Goal: Task Accomplishment & Management: Manage account settings

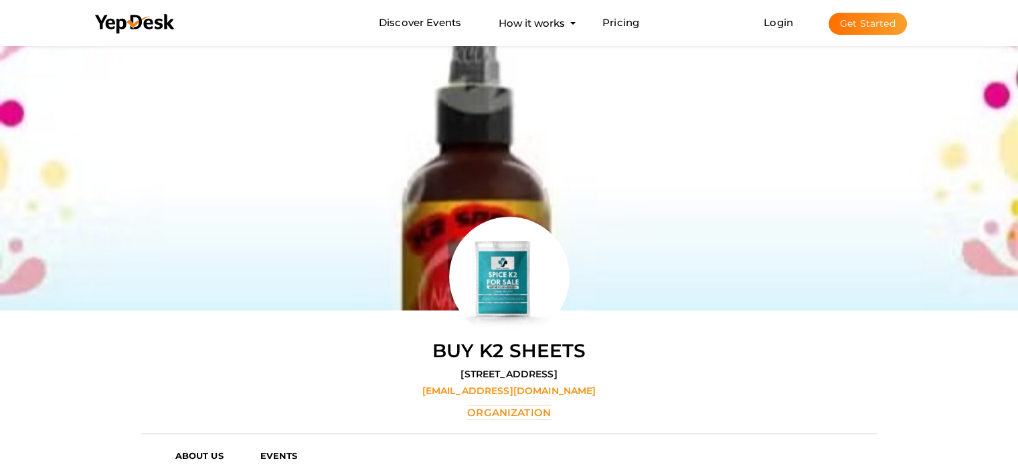
click at [876, 30] on button "Get Started" at bounding box center [867, 24] width 78 height 22
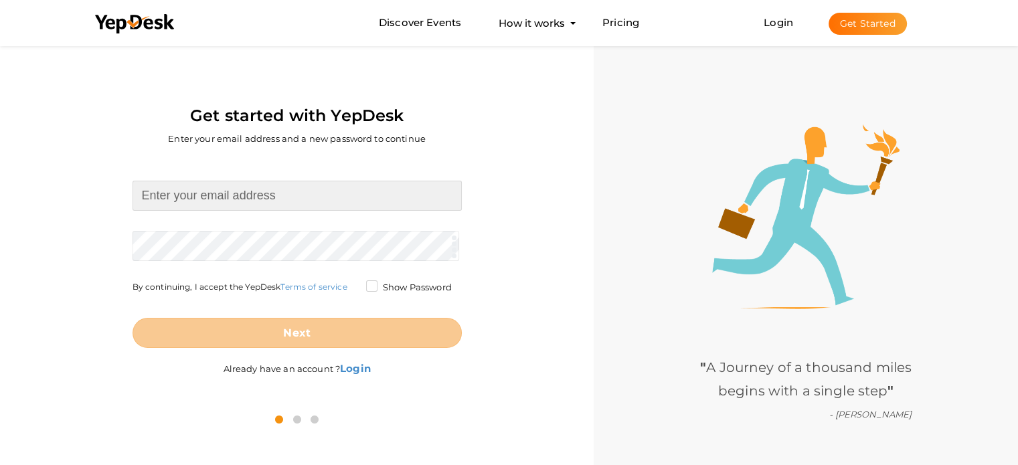
click at [244, 198] on input at bounding box center [296, 196] width 329 height 30
click at [238, 194] on input at bounding box center [296, 196] width 329 height 30
paste input "cranetruckhirelondon@gmail.com"
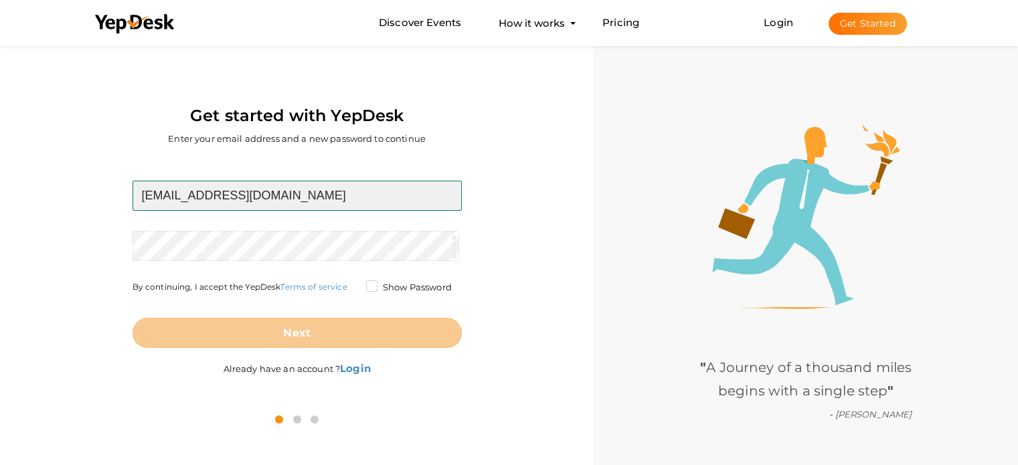
type input "cranetruckhirelondon@gmail.com"
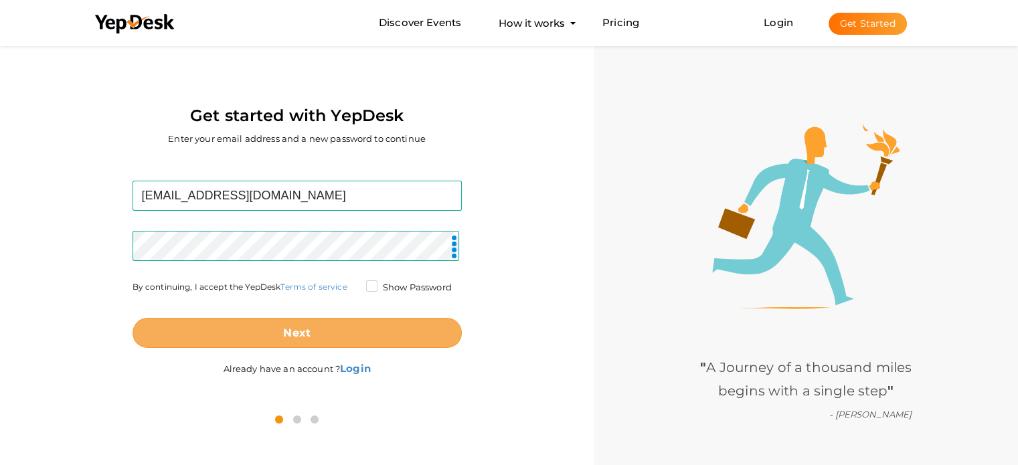
click at [333, 331] on button "Next" at bounding box center [296, 333] width 329 height 30
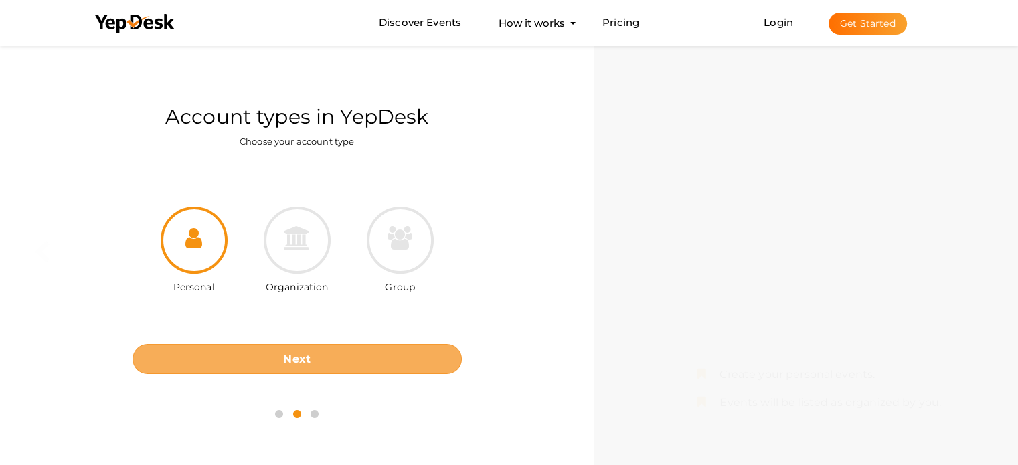
click at [393, 349] on button "Next" at bounding box center [296, 359] width 329 height 30
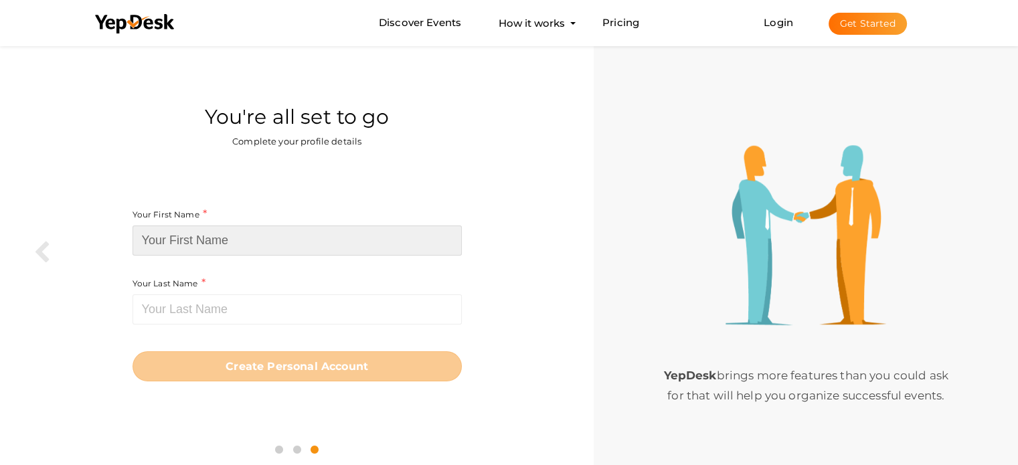
click at [260, 239] on input at bounding box center [296, 241] width 329 height 30
paste input "Crane Truck Hire [GEOGRAPHIC_DATA]"
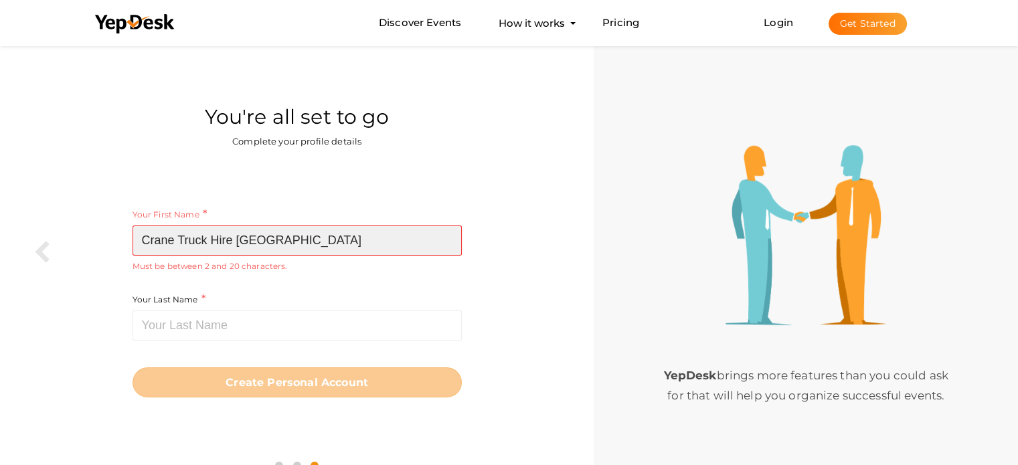
click at [213, 238] on input "Crane Truck Hire [GEOGRAPHIC_DATA]" at bounding box center [296, 241] width 329 height 30
drag, startPoint x: 213, startPoint y: 238, endPoint x: 244, endPoint y: 238, distance: 31.5
click at [244, 238] on input "Crane Truck" at bounding box center [296, 241] width 329 height 30
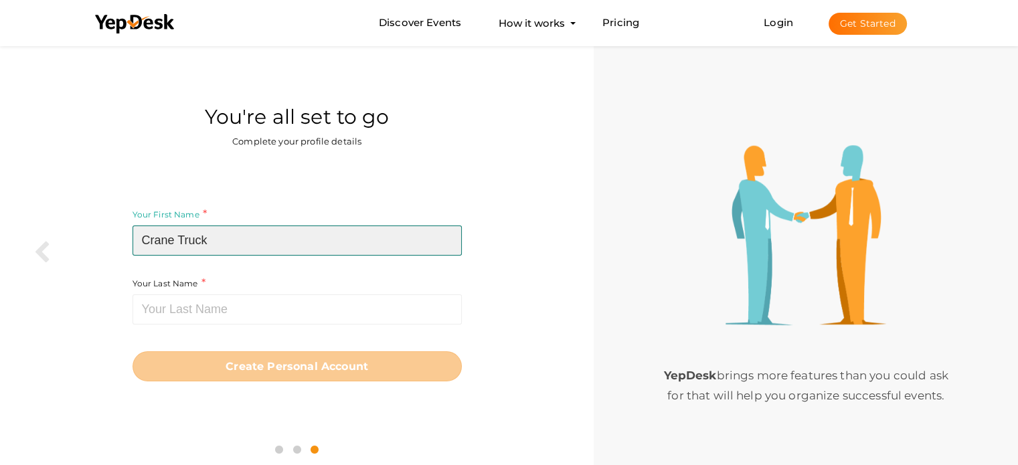
type input "Crane Truck"
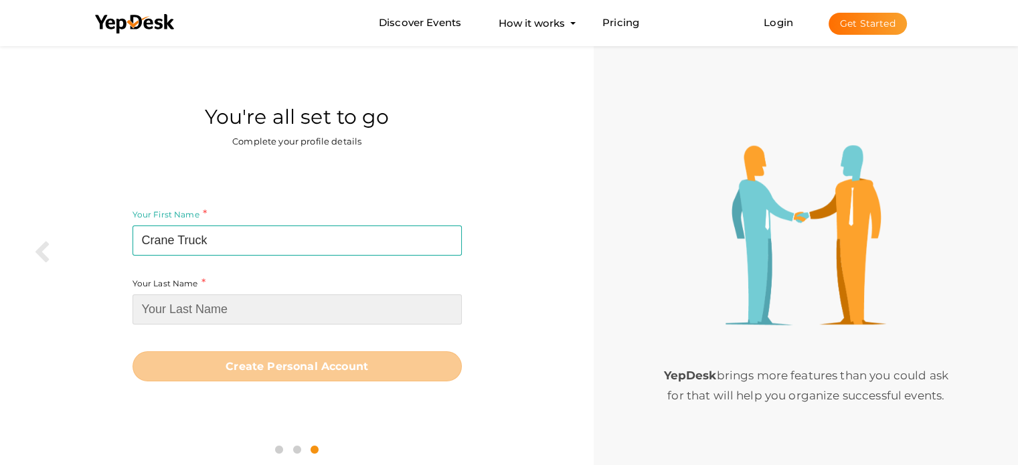
paste input "Hire [GEOGRAPHIC_DATA]"
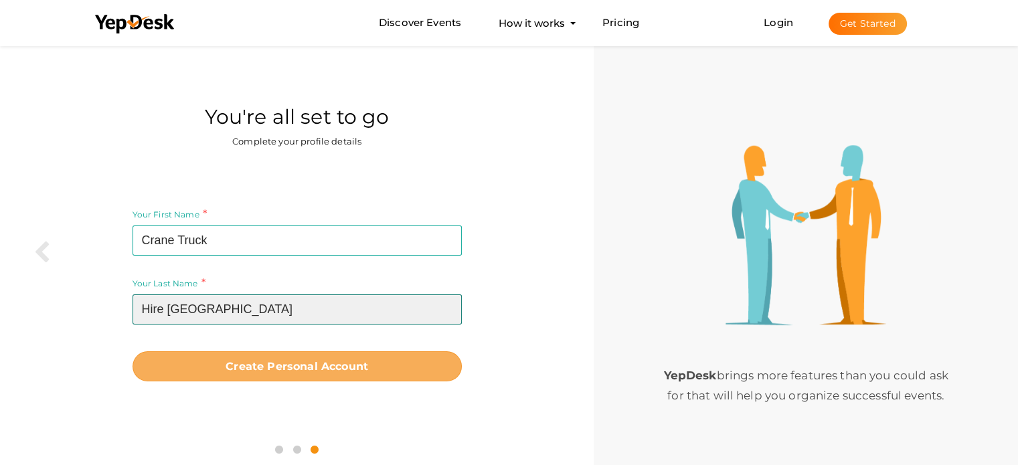
type input "Hire [GEOGRAPHIC_DATA]"
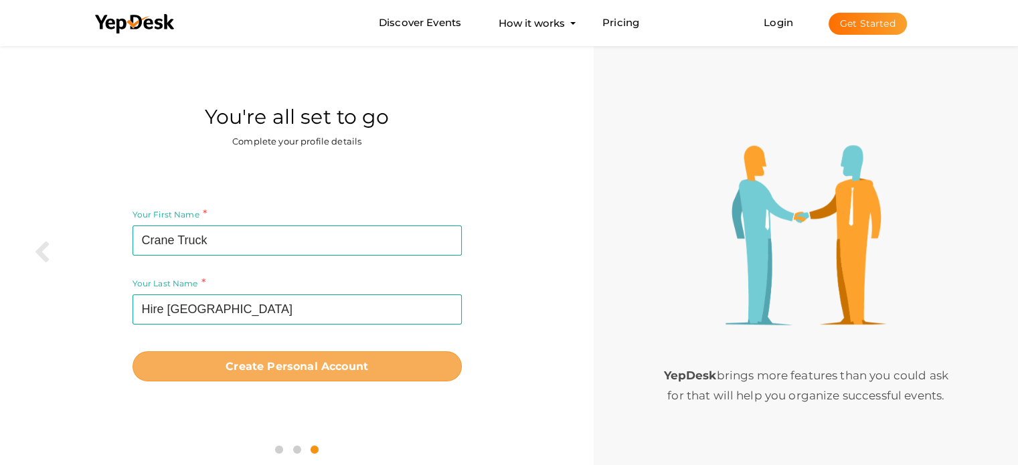
click at [305, 371] on b "Create Personal Account" at bounding box center [297, 366] width 143 height 13
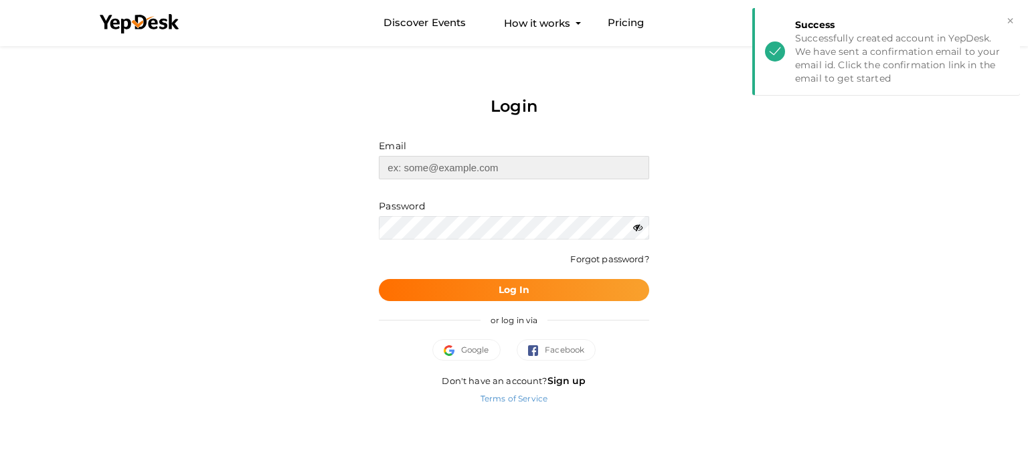
type input "[EMAIL_ADDRESS][DOMAIN_NAME]"
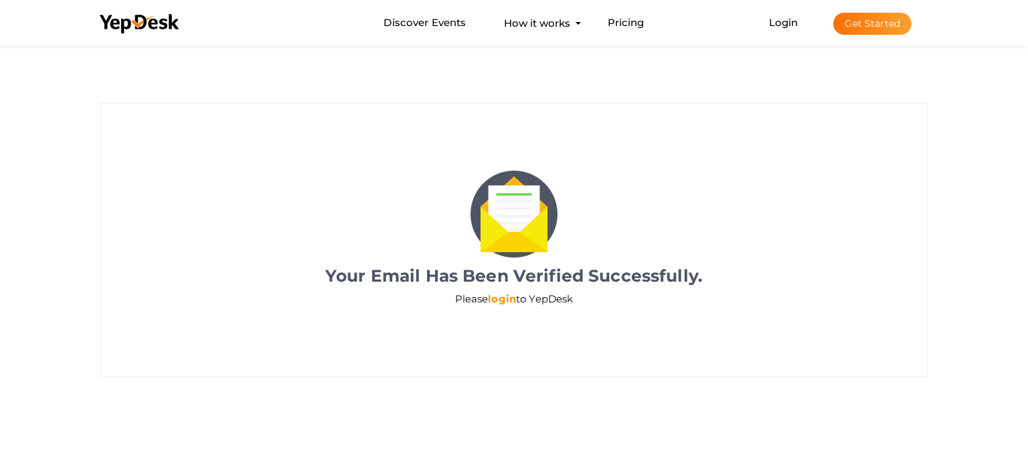
click at [501, 296] on link "login" at bounding box center [502, 298] width 28 height 13
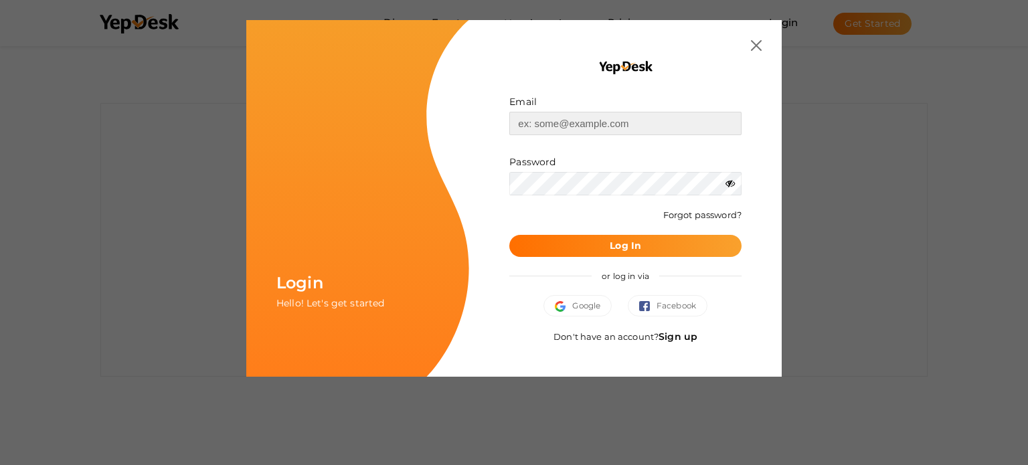
type input "cranetruckhirelondon@gmail.com"
click at [627, 248] on b "Log In" at bounding box center [625, 246] width 31 height 12
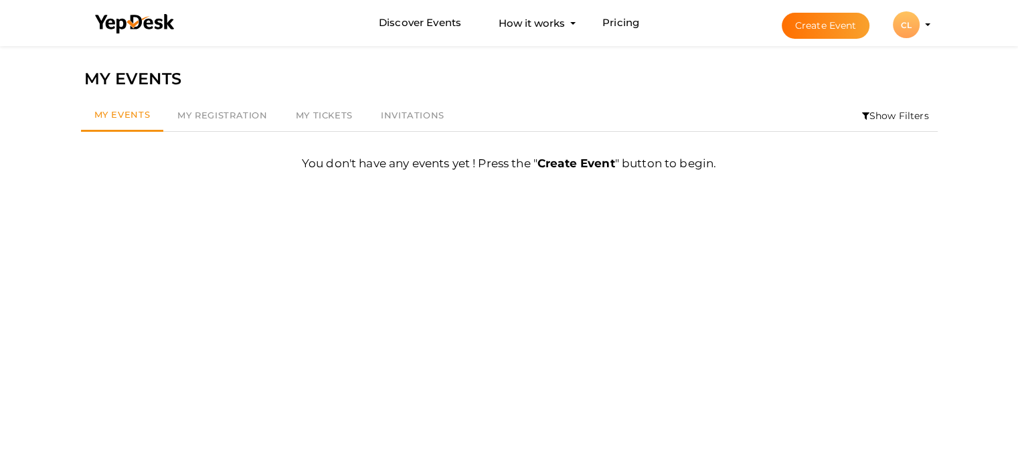
click at [930, 25] on li "Create Event CL CL Crane Truck Hire London cranetruckhirelondon@gmail.com Perso…" at bounding box center [844, 25] width 179 height 48
click at [913, 25] on div "CL" at bounding box center [906, 24] width 27 height 27
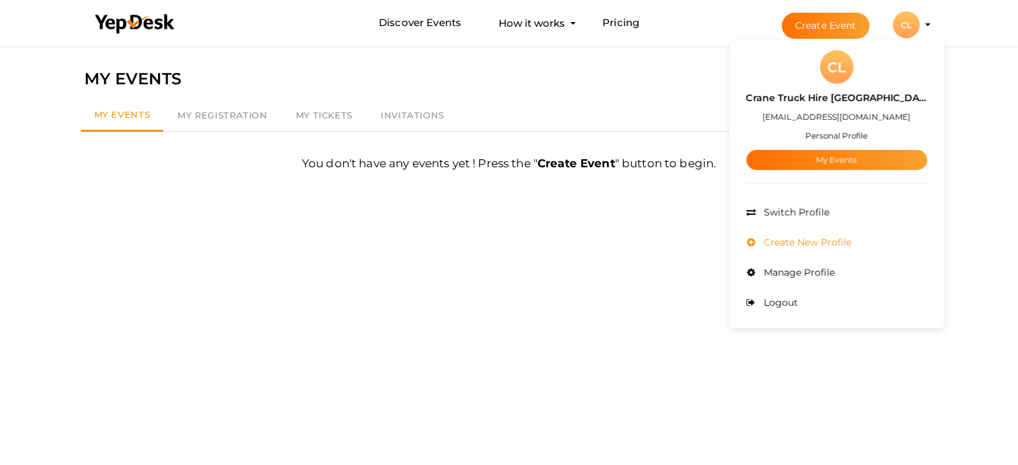
click at [833, 240] on span "Create New Profile" at bounding box center [805, 242] width 91 height 12
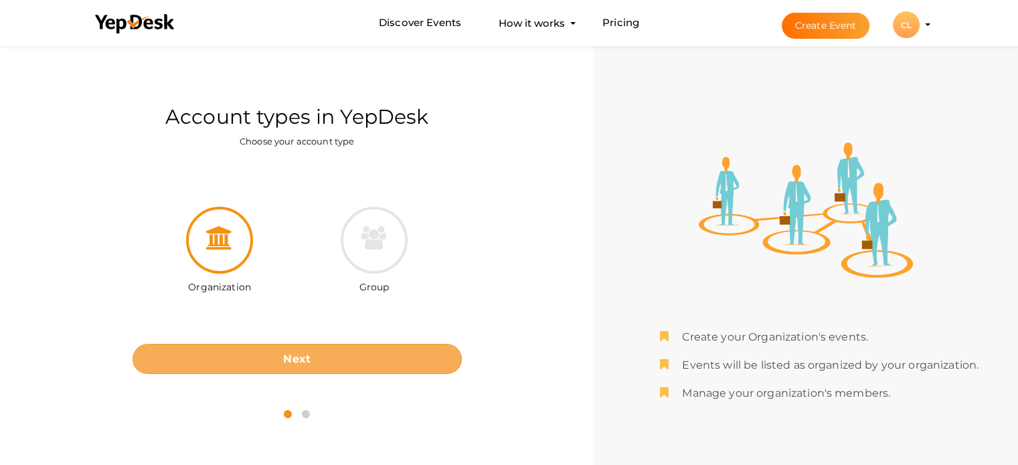
click at [314, 361] on button "Next" at bounding box center [296, 359] width 329 height 30
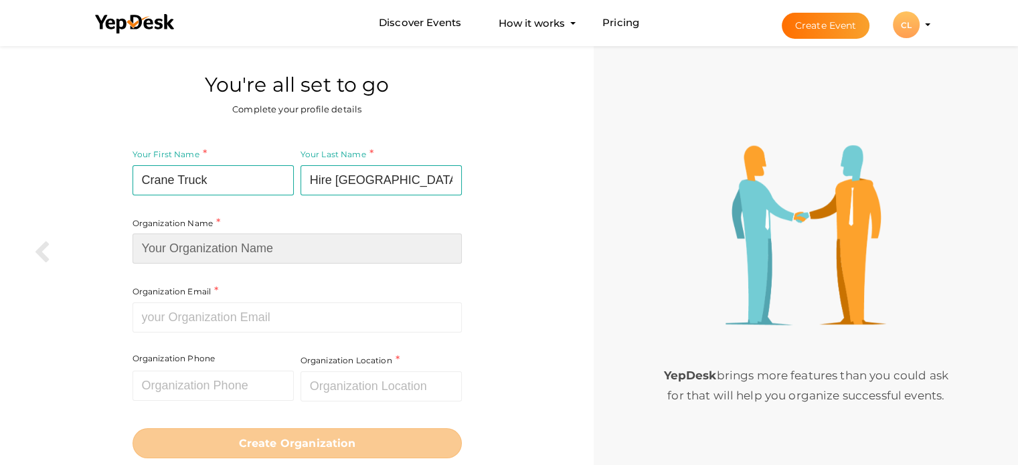
click at [206, 252] on input at bounding box center [296, 249] width 329 height 30
paste input "Crane Truck Hire [GEOGRAPHIC_DATA]"
type input "Crane Truck Hire [GEOGRAPHIC_DATA]"
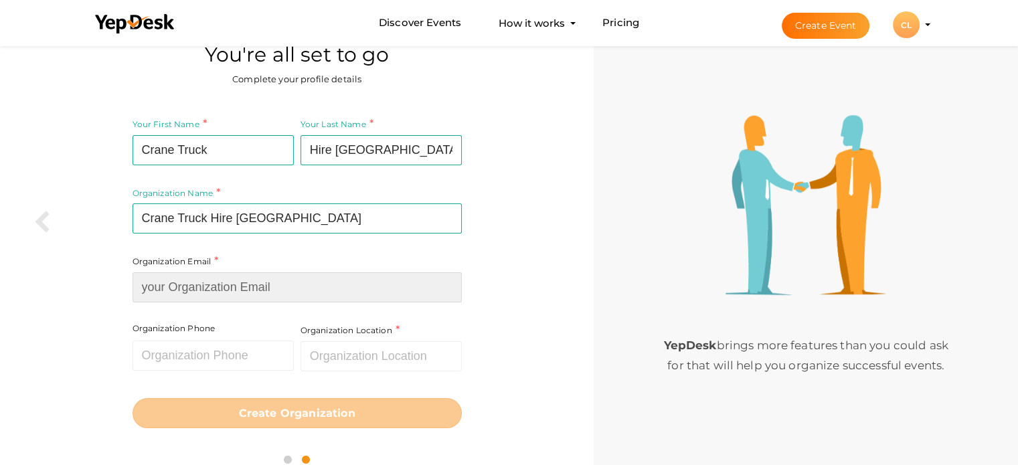
scroll to position [46, 0]
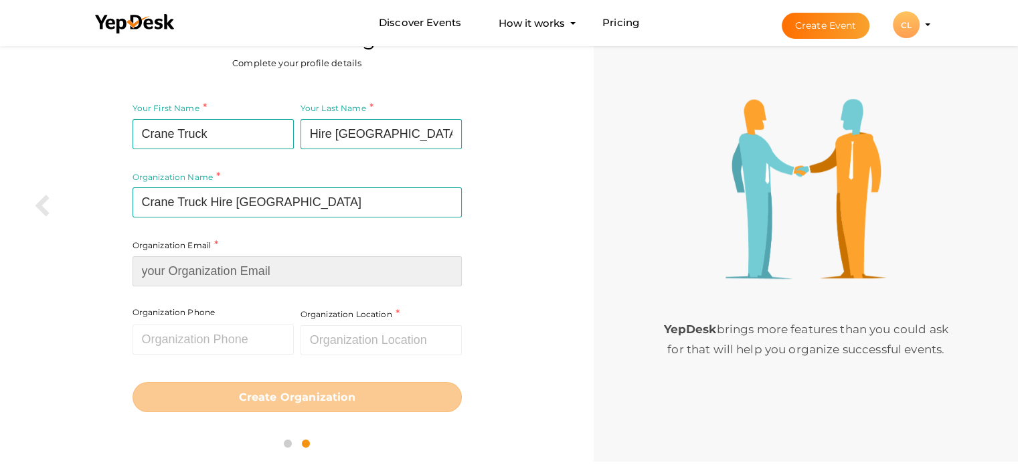
paste input "info@cranetruckhirelondon.co.uk"
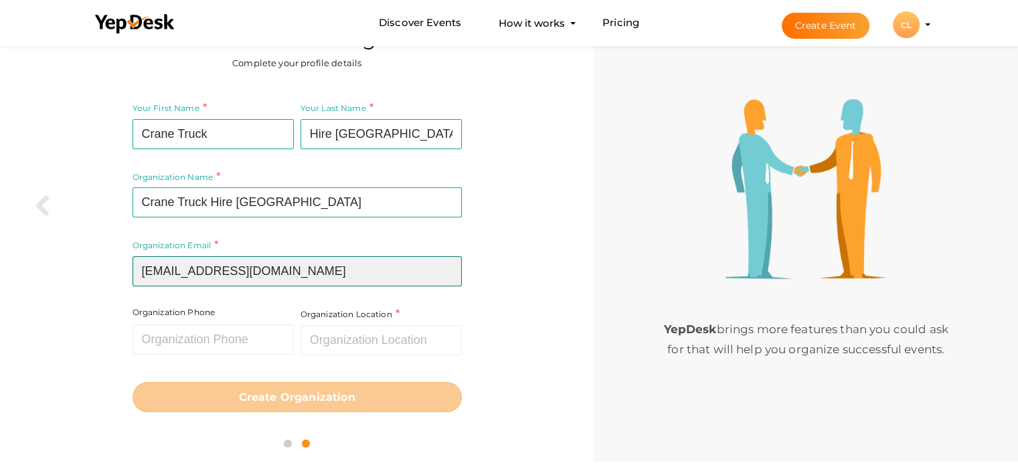
type input "info@cranetruckhirelondon.co.uk"
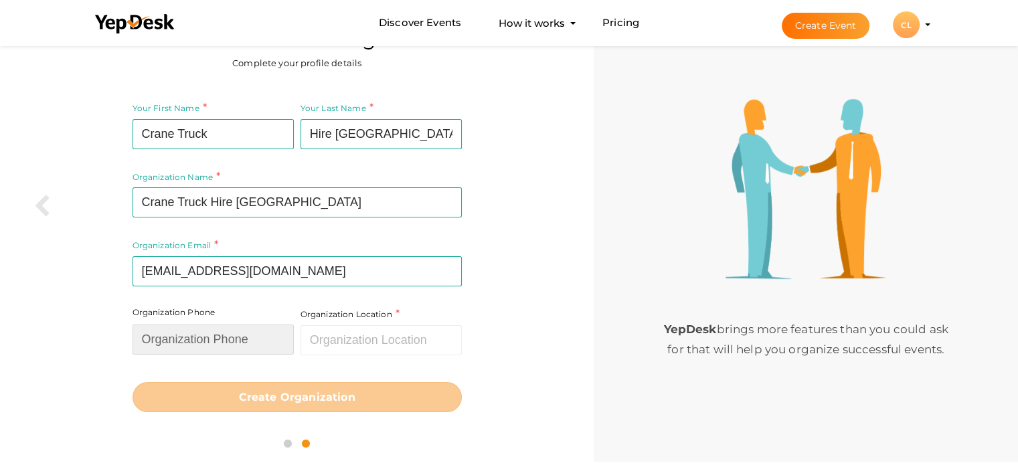
paste input "07878 558423"
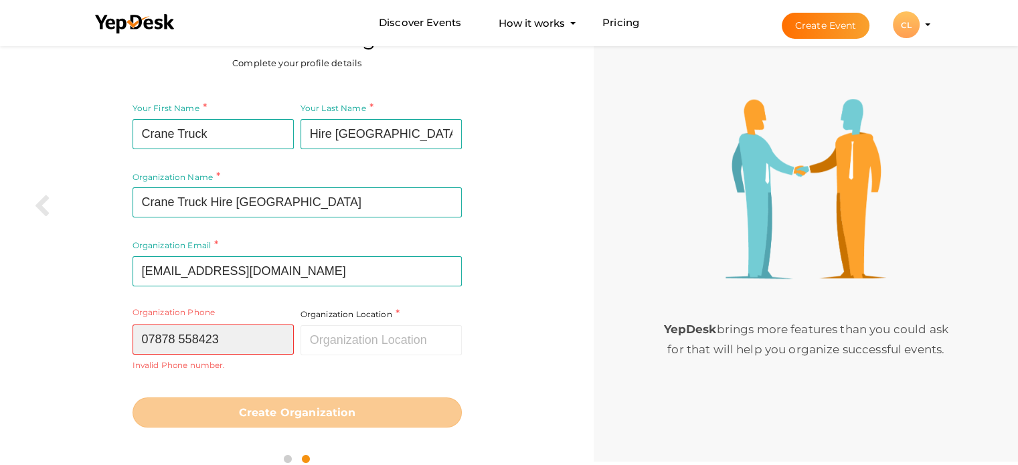
click at [181, 332] on input "07878 558423" at bounding box center [212, 340] width 161 height 30
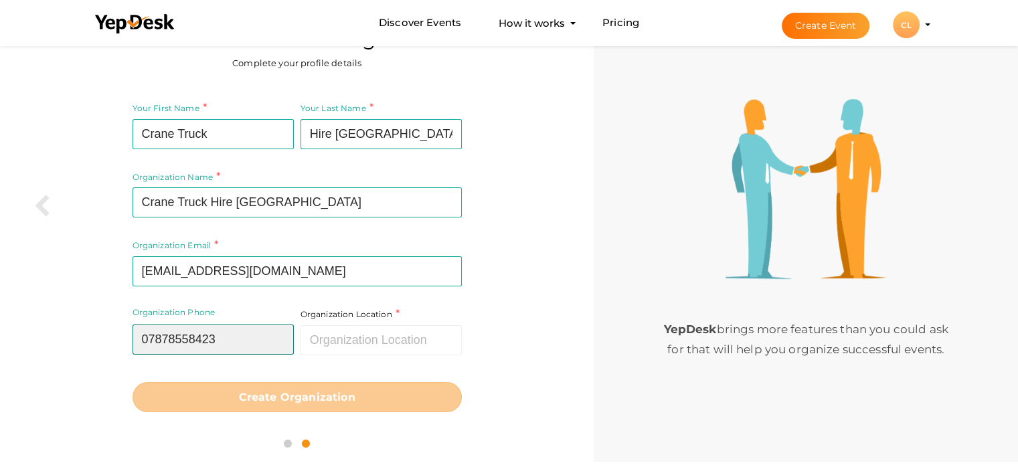
type input "07878558423"
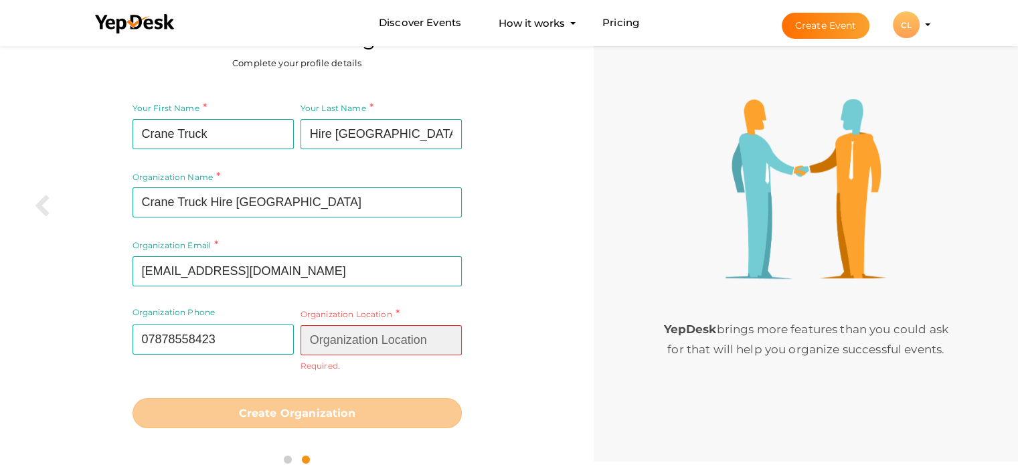
paste input "[STREET_ADDRESS][PERSON_NAME]"
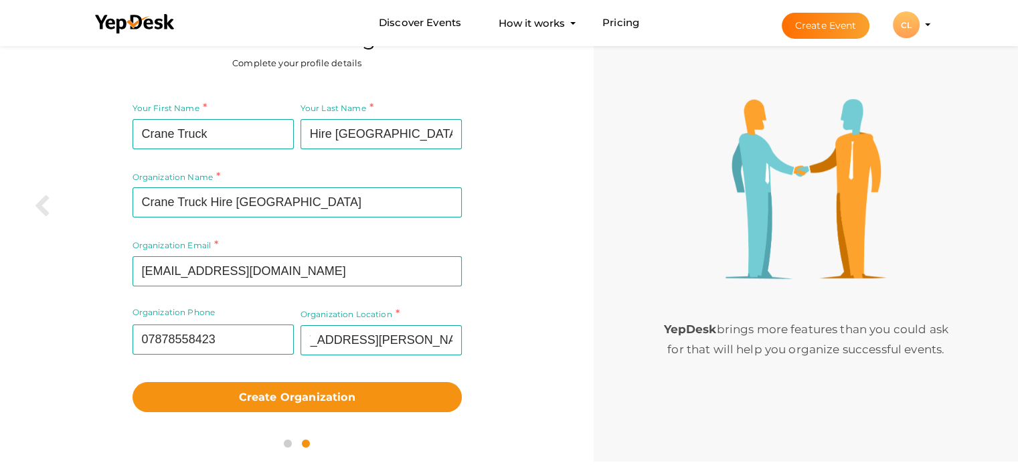
scroll to position [0, 0]
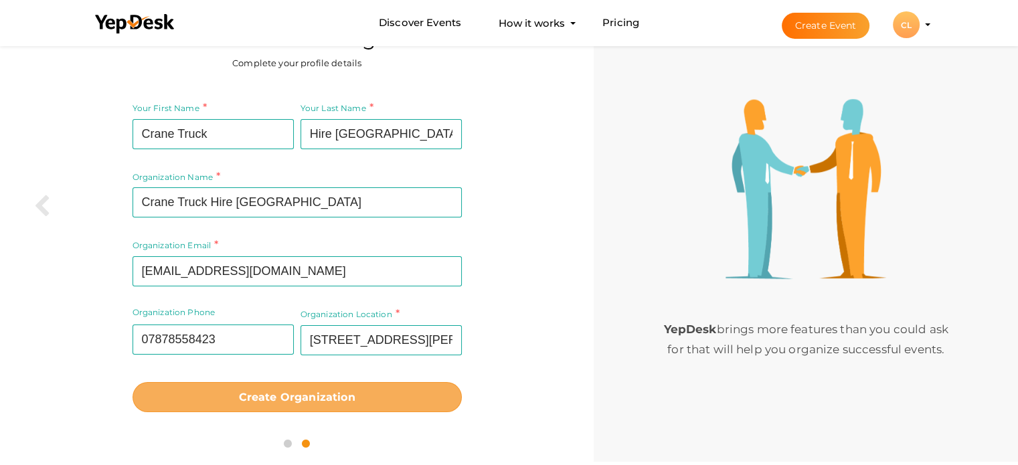
click at [331, 395] on b "Create Organization" at bounding box center [297, 397] width 116 height 13
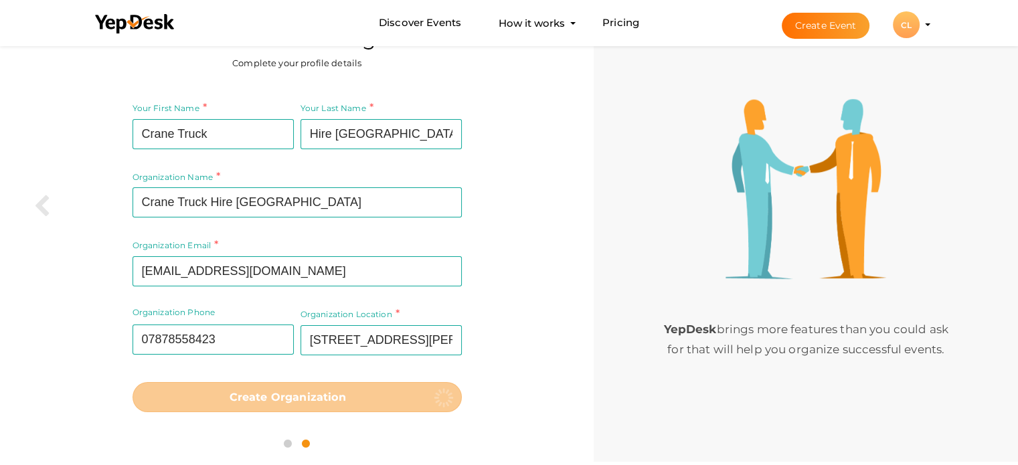
type input "[STREET_ADDRESS][PERSON_NAME]"
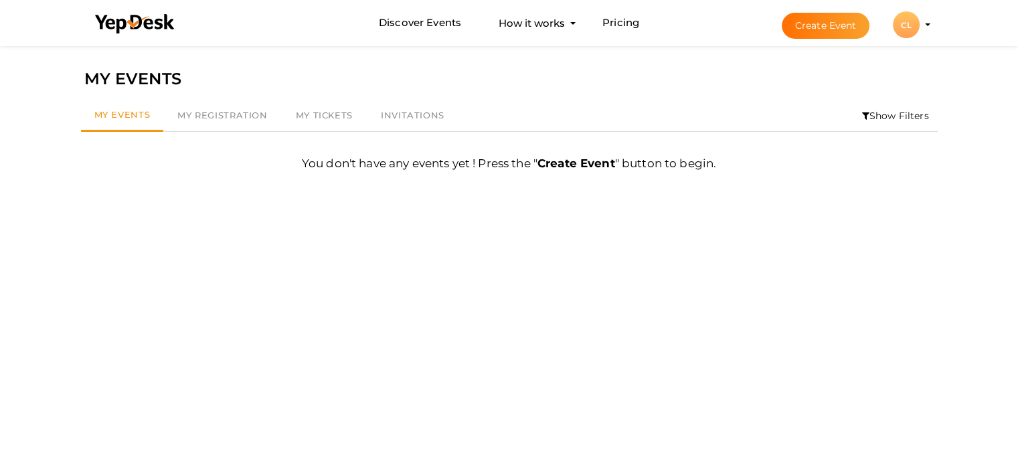
click at [907, 20] on div "CL" at bounding box center [906, 24] width 27 height 27
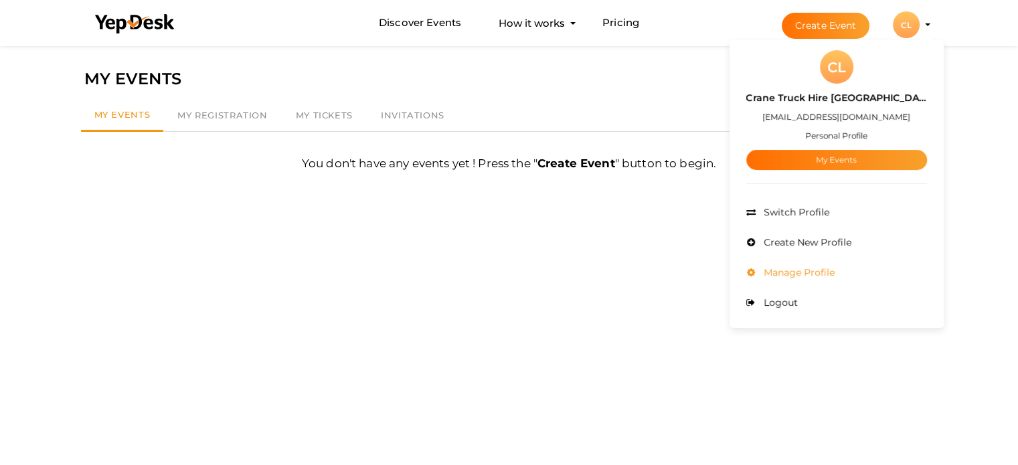
click at [824, 274] on span "Manage Profile" at bounding box center [797, 272] width 74 height 12
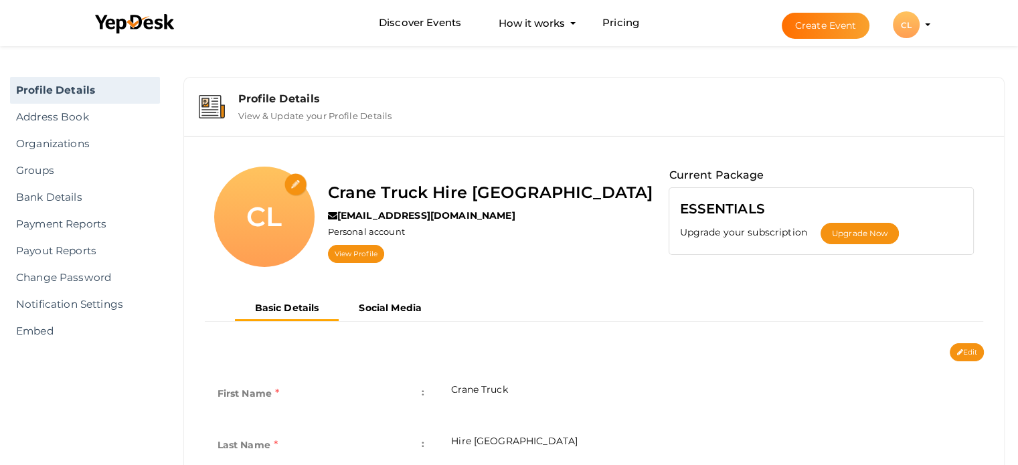
click at [295, 184] on input "file" at bounding box center [295, 184] width 23 height 23
type input "C:\fakepath\WhatsApp Image [DATE] at 12.53.47_7b677252.jpg"
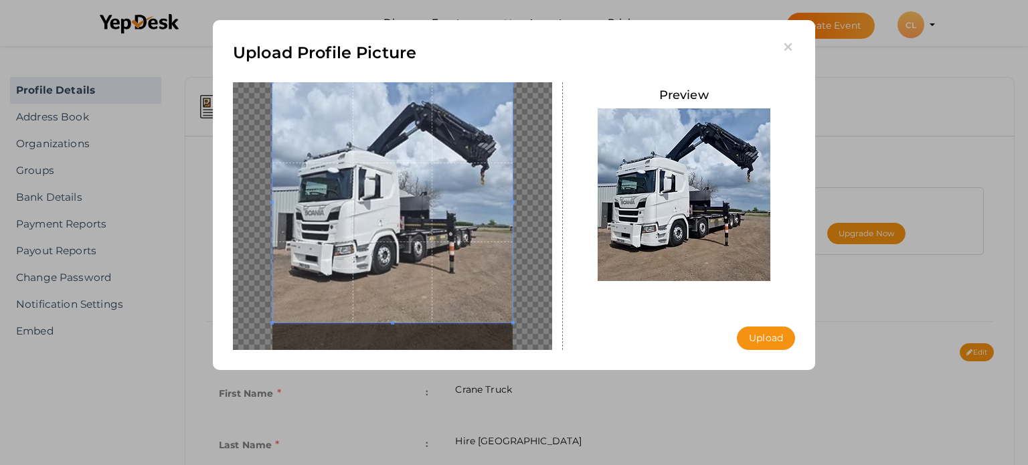
drag, startPoint x: 413, startPoint y: 207, endPoint x: 416, endPoint y: 157, distance: 49.6
click at [416, 157] on span at bounding box center [392, 202] width 240 height 240
click at [763, 329] on button "Upload" at bounding box center [766, 338] width 58 height 23
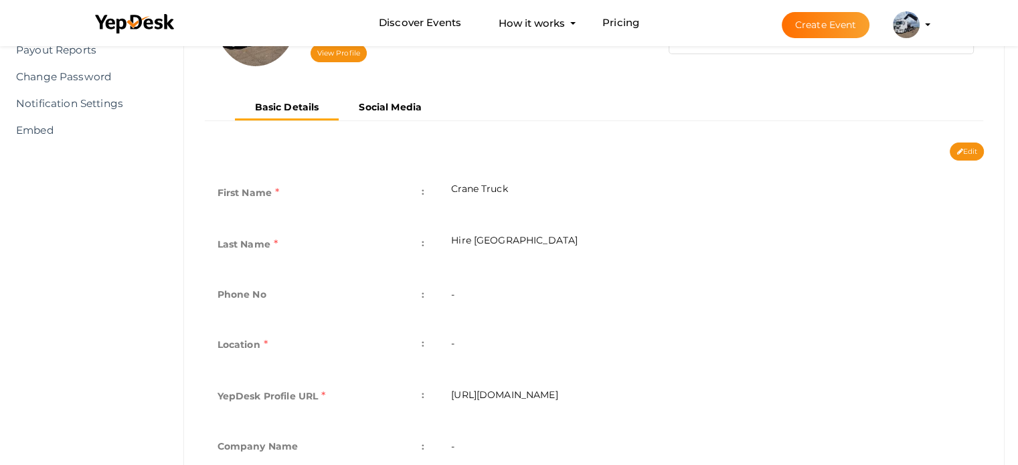
scroll to position [268, 0]
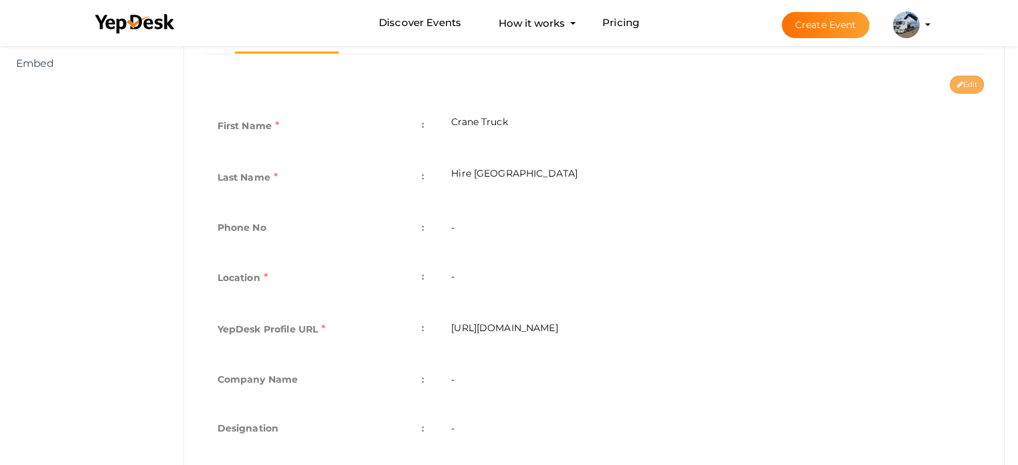
click at [964, 83] on button "Edit" at bounding box center [967, 85] width 34 height 18
type input "Crane Truck"
type input "Hire [GEOGRAPHIC_DATA]"
type input "crane-truck-hire-[GEOGRAPHIC_DATA]"
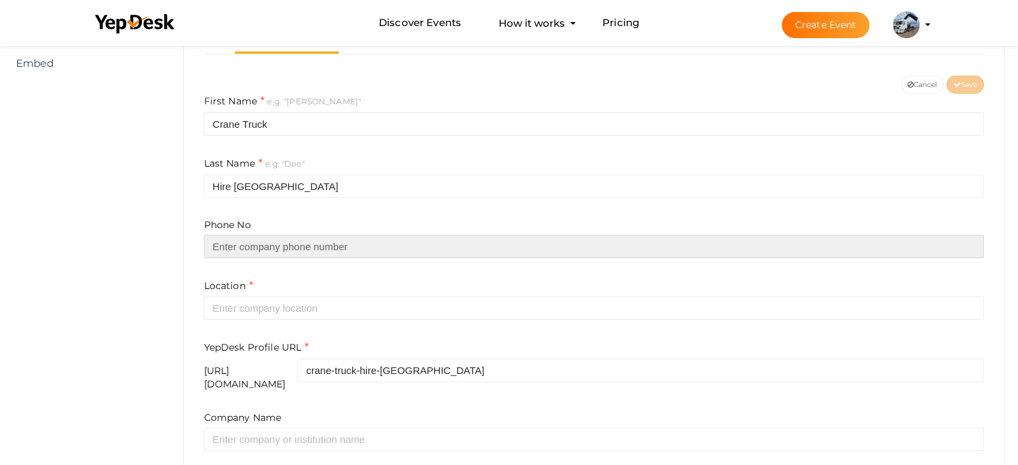
click at [294, 242] on input "text" at bounding box center [594, 246] width 780 height 23
paste input "07878 558423"
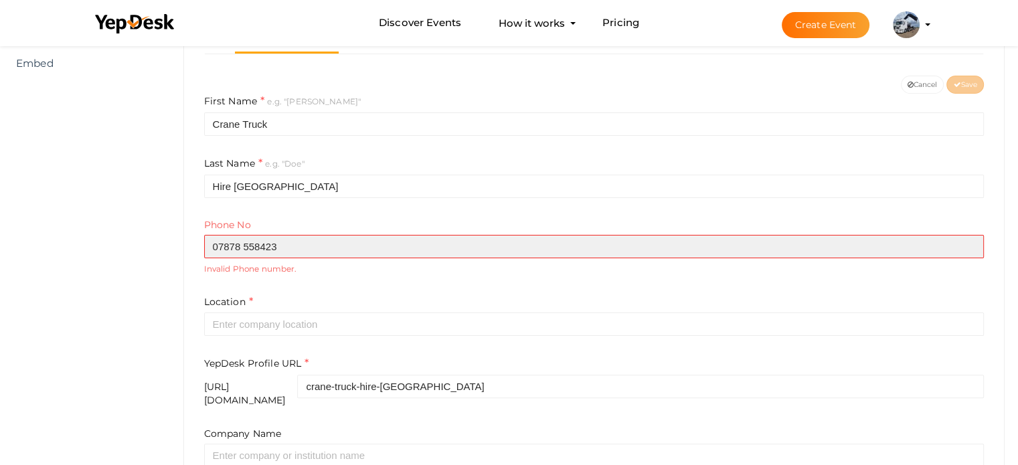
drag, startPoint x: 243, startPoint y: 240, endPoint x: 244, endPoint y: 273, distance: 32.8
click at [244, 246] on input "07878 558423" at bounding box center [594, 246] width 780 height 23
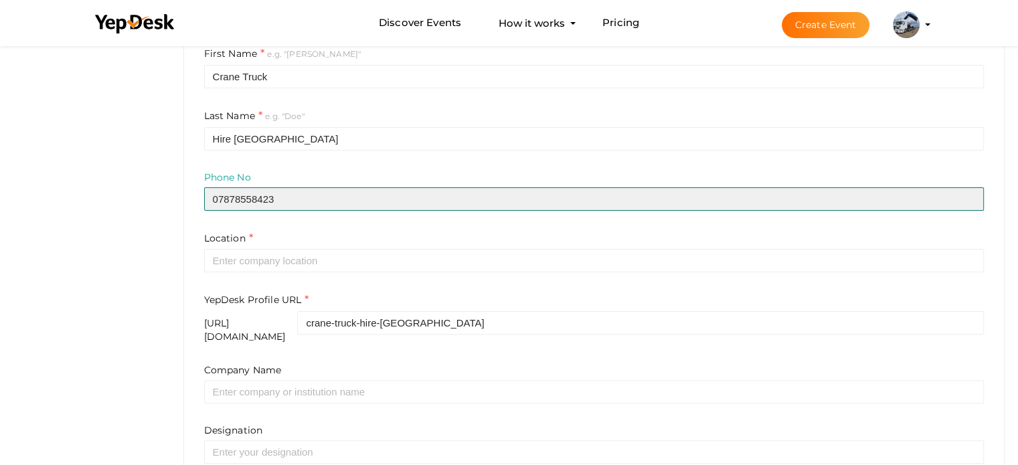
scroll to position [335, 0]
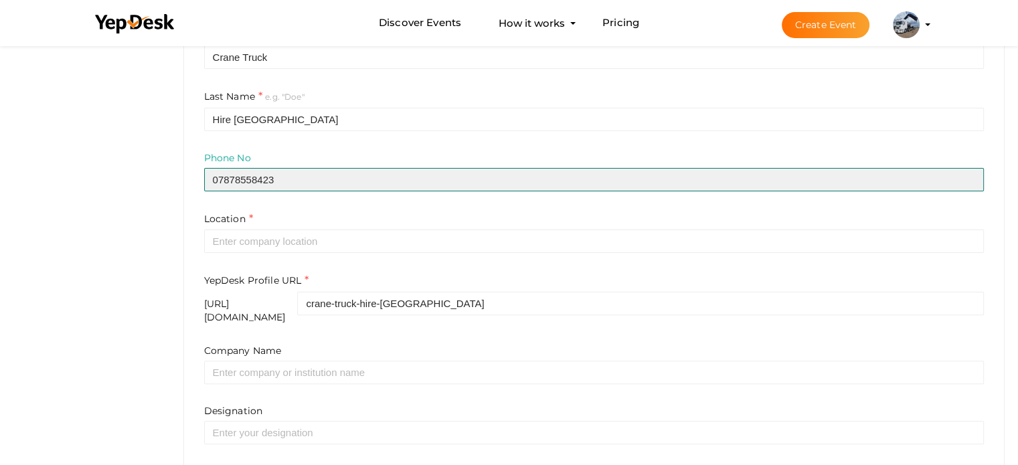
type input "07878558423"
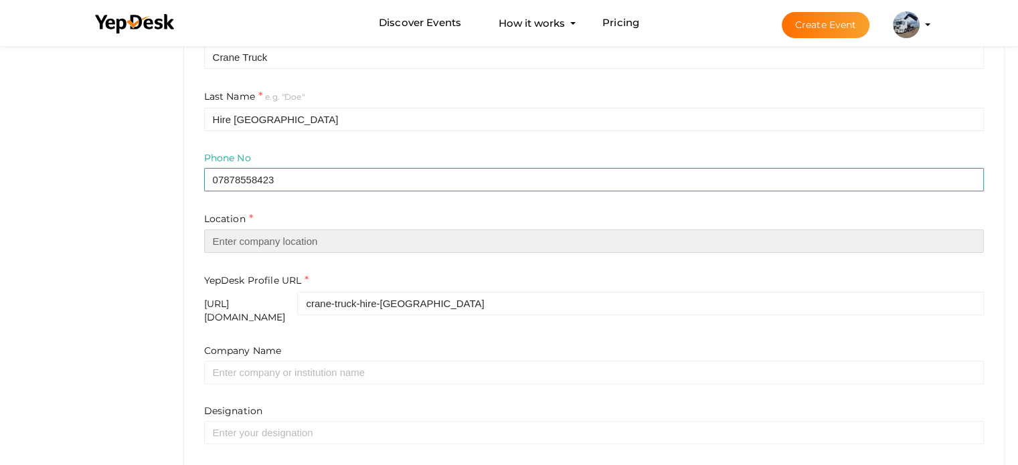
paste input "15 Fulwood Pl, London, WC1V 6HU"
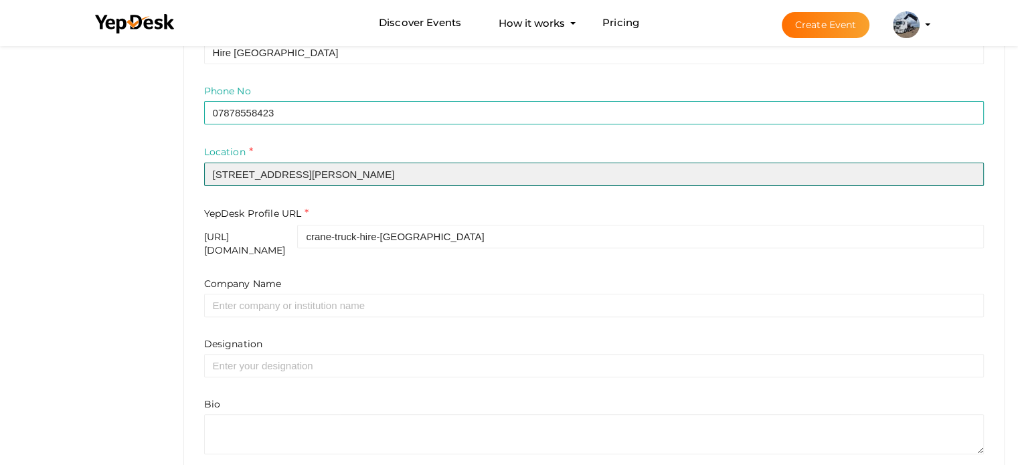
scroll to position [456, 0]
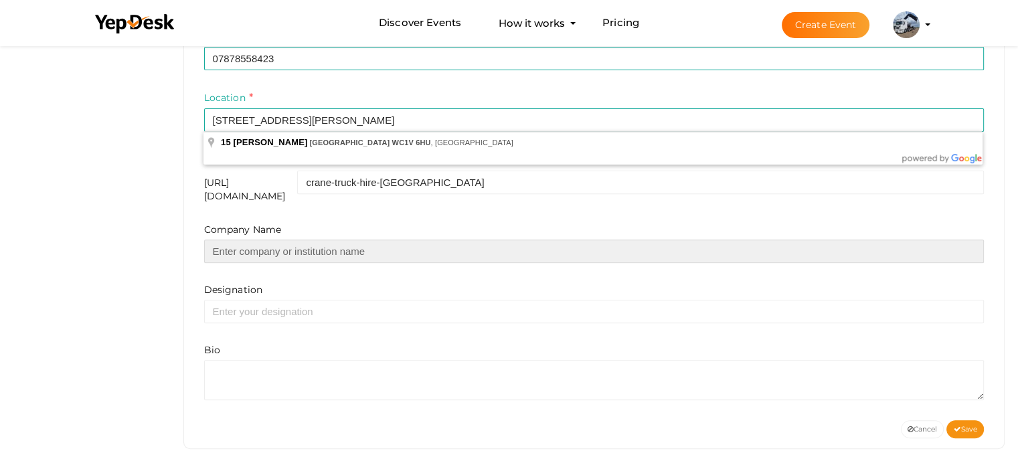
click at [280, 248] on input "text" at bounding box center [594, 251] width 780 height 23
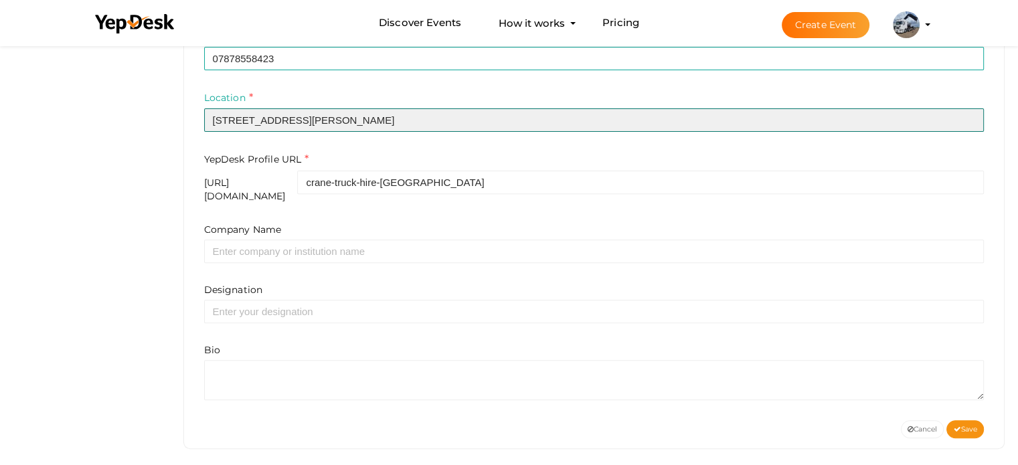
click at [410, 118] on input "[STREET_ADDRESS][PERSON_NAME]" at bounding box center [594, 119] width 780 height 23
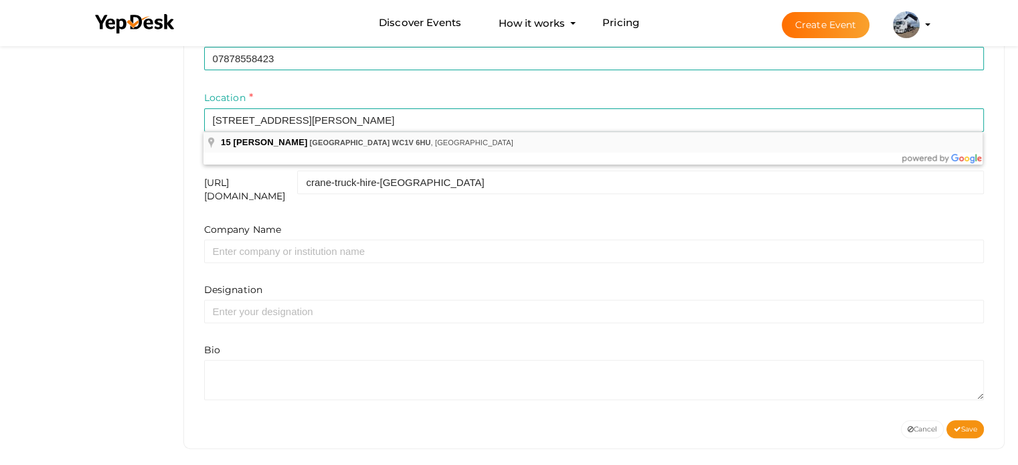
type input "15 Fulwood Pl, London WC1V 6HU, UK"
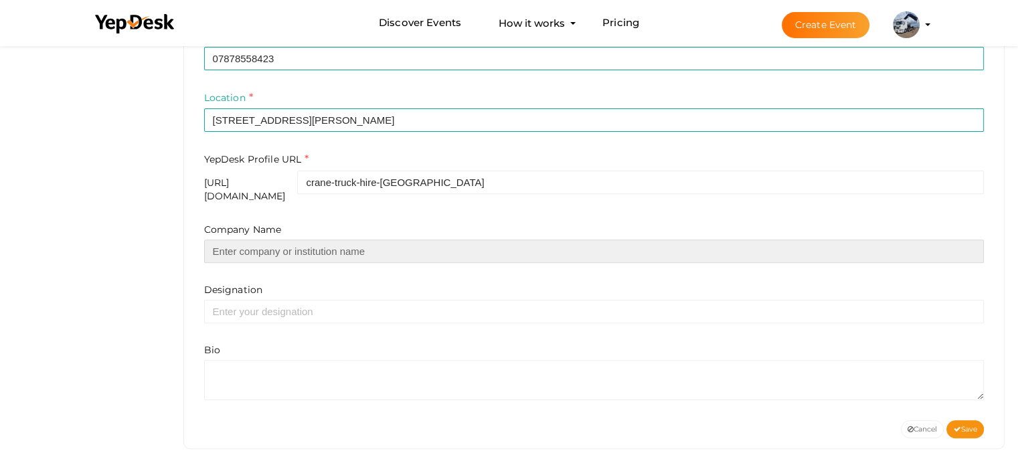
click at [321, 253] on input "text" at bounding box center [594, 251] width 780 height 23
type input "Crane Truck Hire [GEOGRAPHIC_DATA]"
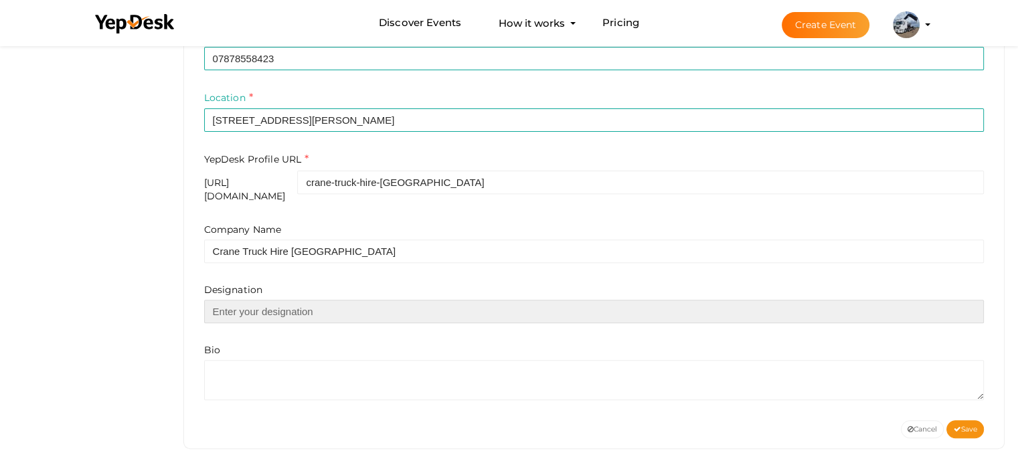
click at [274, 314] on div "Company Name Crane Truck Hire London Designation Bio" at bounding box center [594, 311] width 780 height 177
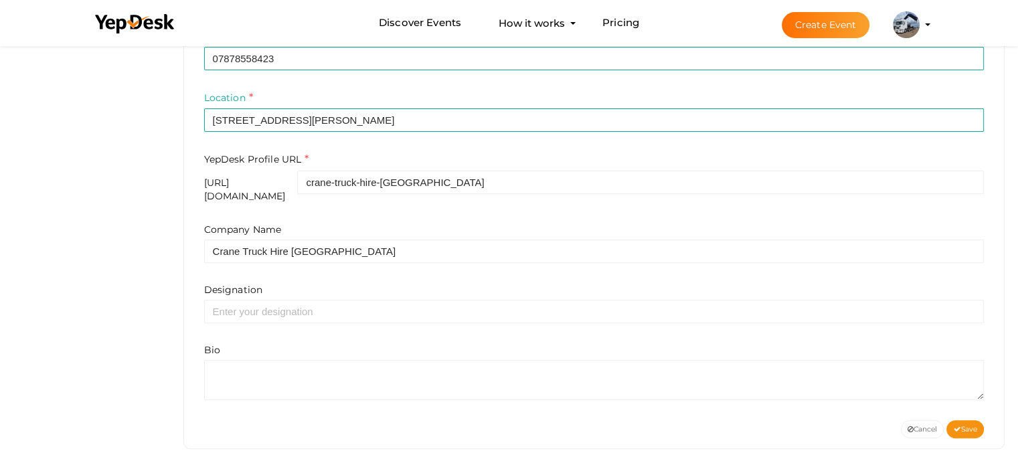
click at [257, 391] on div "First Name e.g. "John" Crane Truck Last Name e.g. "Doe" Hire London Phone No 07…" at bounding box center [594, 163] width 800 height 515
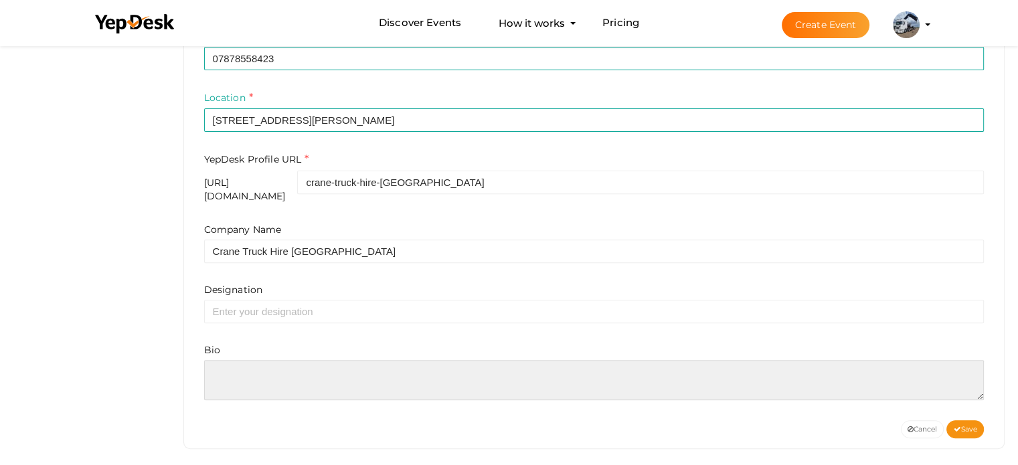
click at [278, 370] on textarea at bounding box center [594, 380] width 780 height 40
paste textarea "Crane Truck Hire London provides reliable, affordable lorry‑mounted crane and H…"
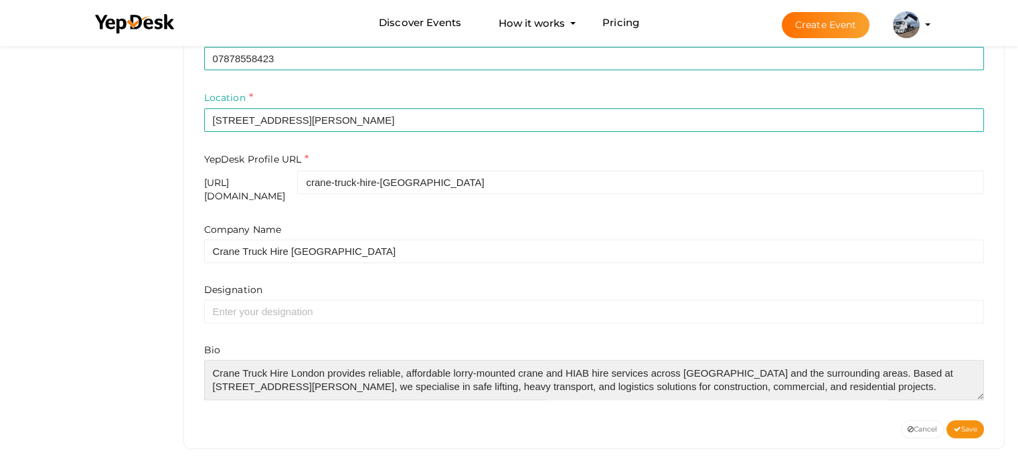
scroll to position [60, 0]
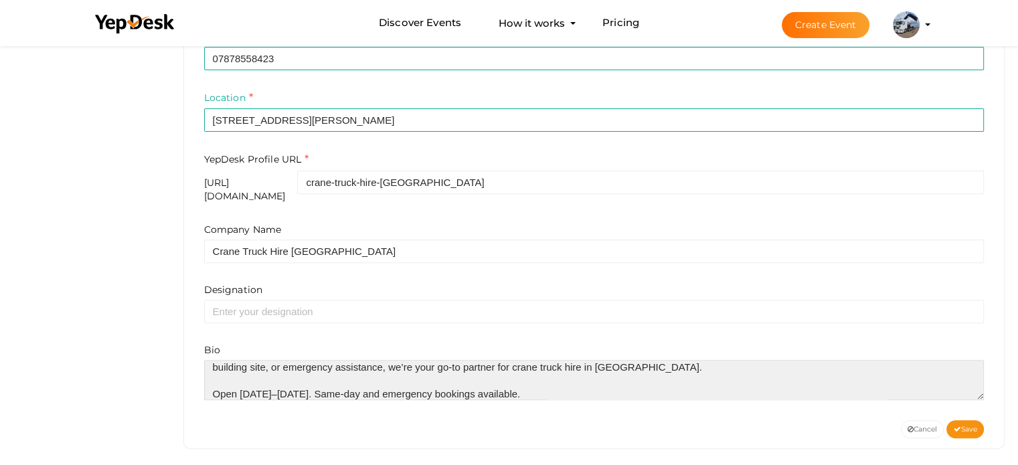
type textarea "Crane Truck Hire London provides reliable, affordable lorry‑mounted crane and H…"
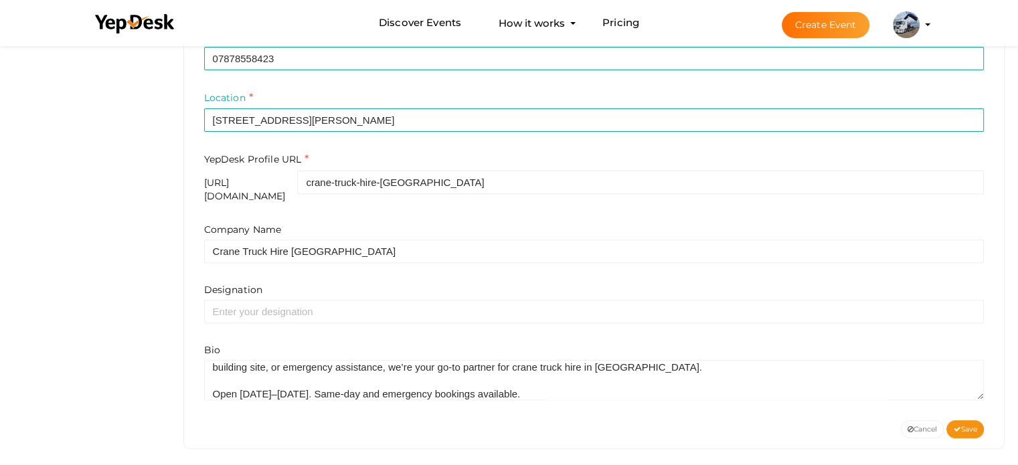
click at [292, 343] on div "Bio" at bounding box center [594, 371] width 780 height 57
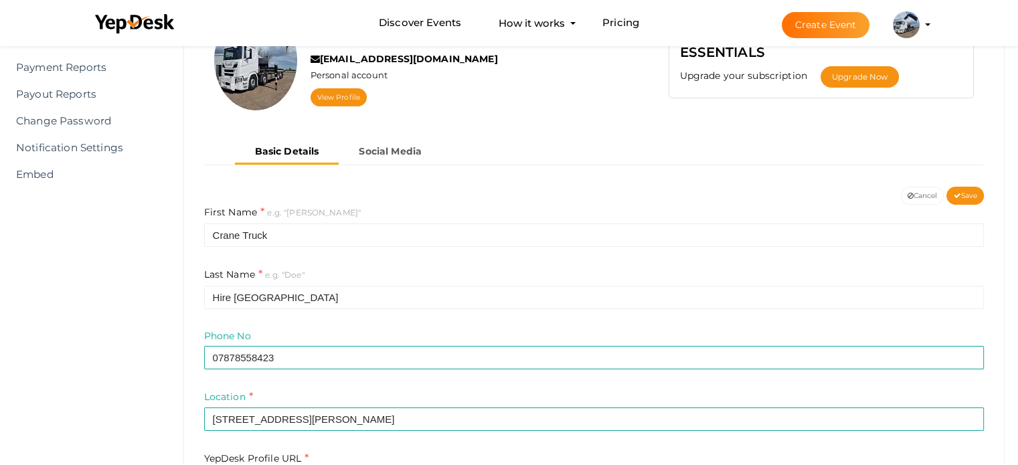
scroll to position [456, 0]
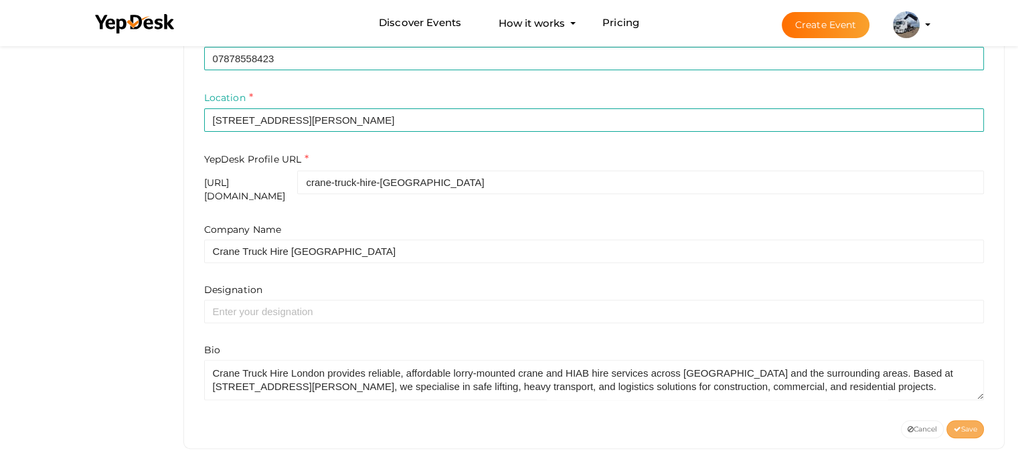
click at [962, 425] on span "Save" at bounding box center [965, 429] width 24 height 9
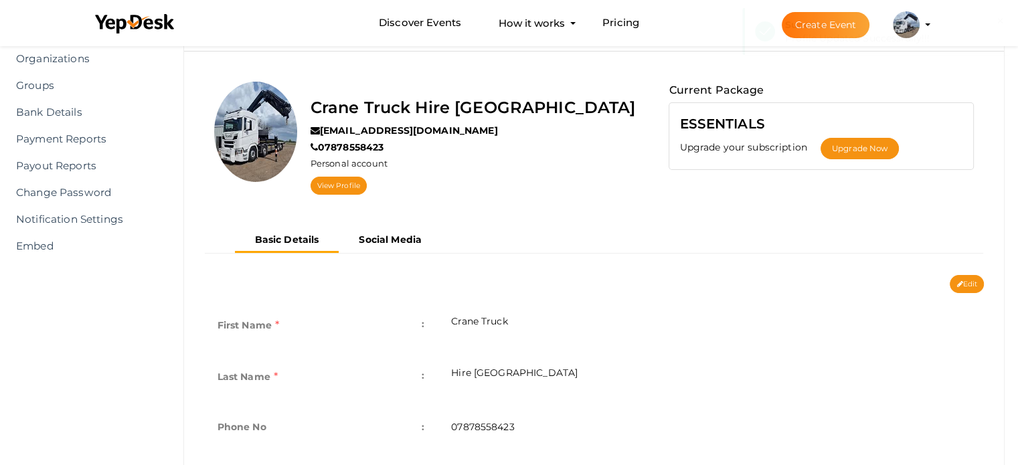
scroll to position [62, 0]
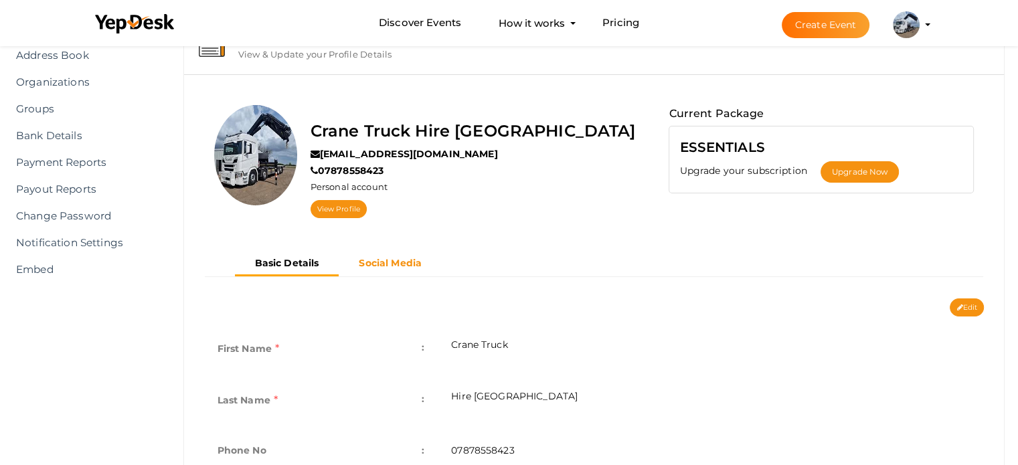
click at [391, 261] on b "Social Media" at bounding box center [390, 263] width 63 height 12
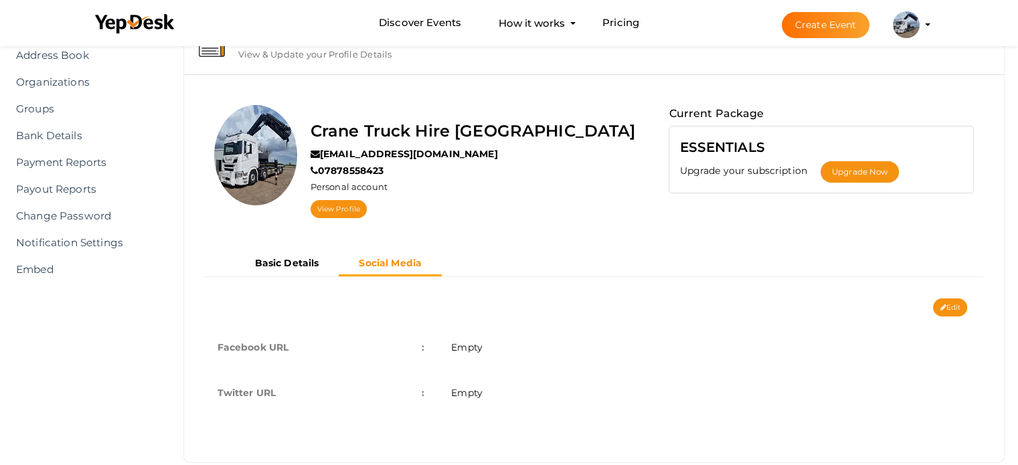
scroll to position [85, 0]
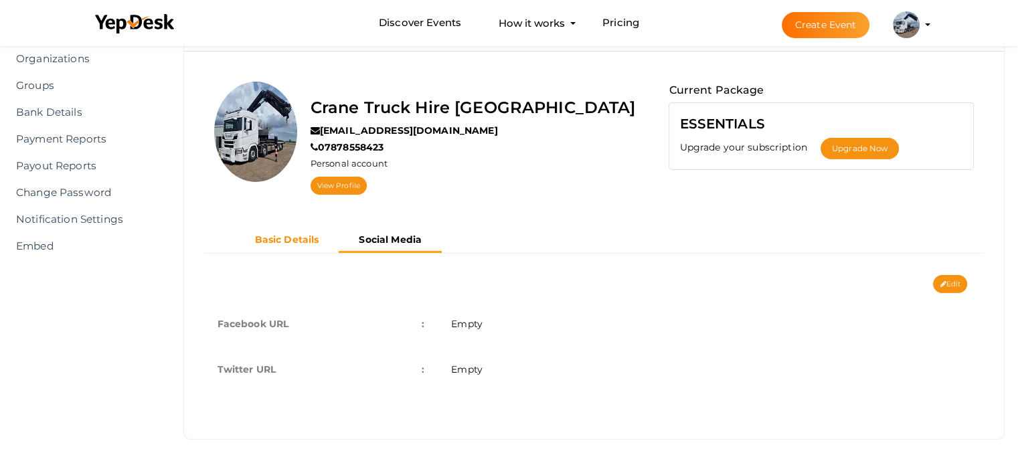
click at [316, 237] on b "Basic Details" at bounding box center [287, 240] width 64 height 12
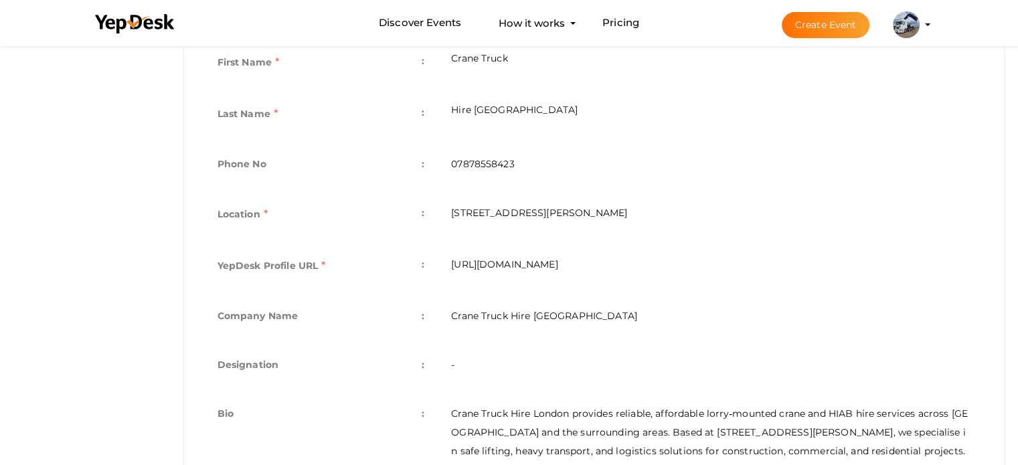
scroll to position [128, 0]
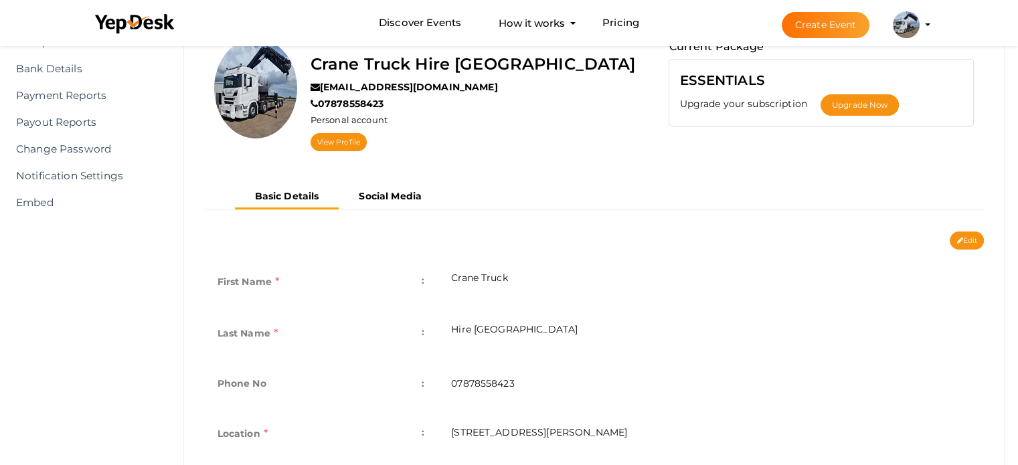
click at [983, 238] on div "Edit Cancel Save" at bounding box center [594, 241] width 800 height 18
click at [964, 246] on button "Edit" at bounding box center [967, 241] width 34 height 18
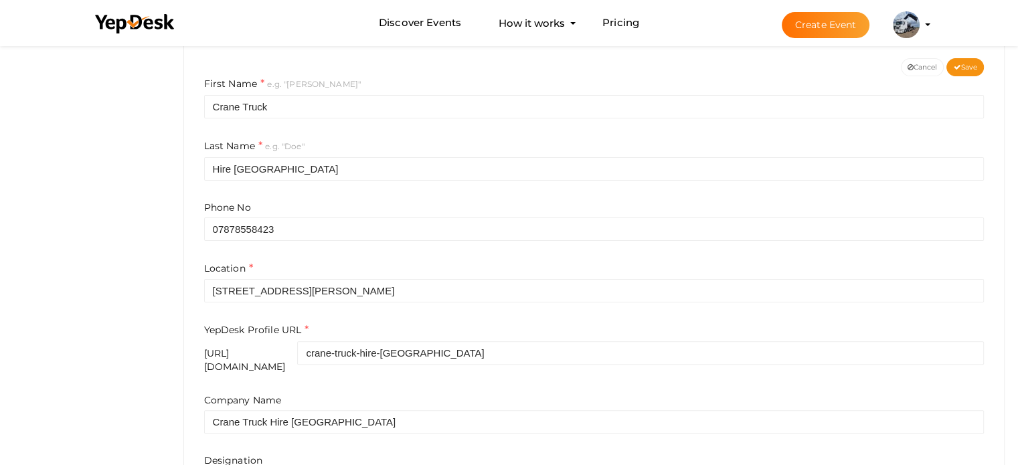
scroll to position [473, 0]
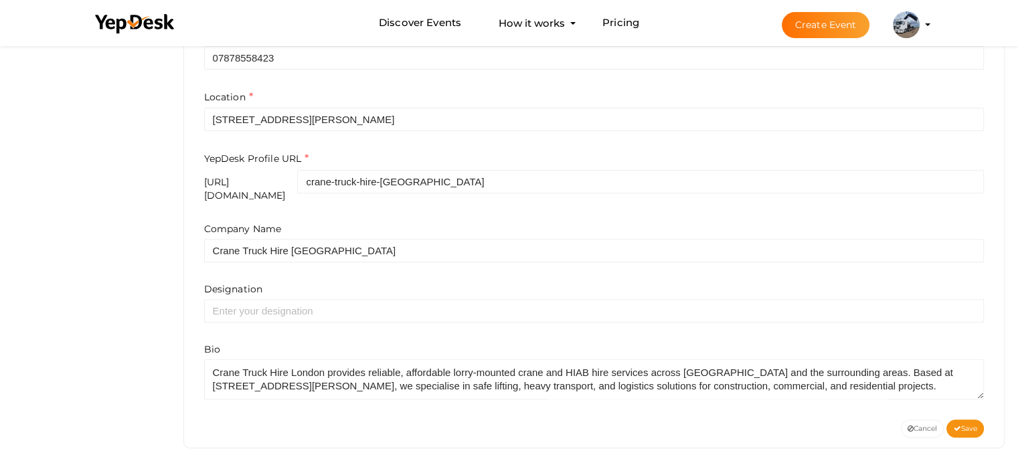
click at [337, 315] on div "Company Name Crane Truck Hire London Designation Bio" at bounding box center [594, 310] width 780 height 177
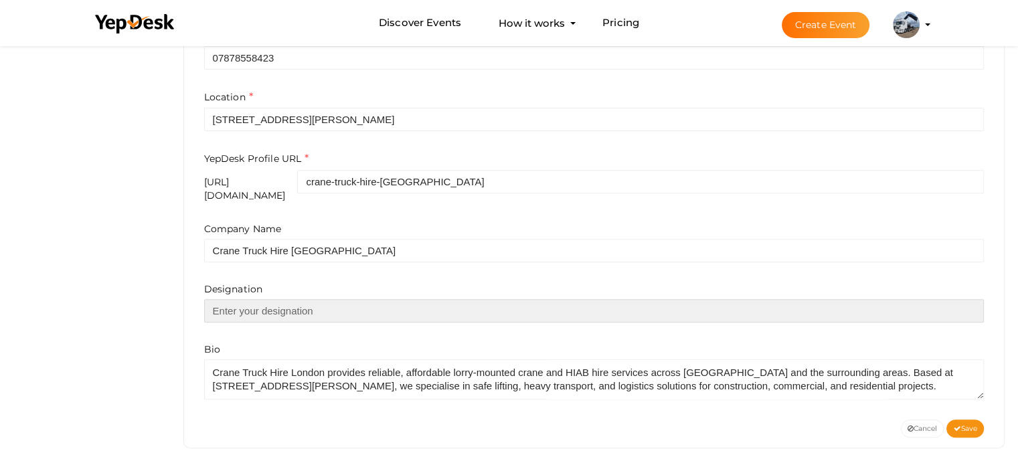
click at [338, 307] on input "text" at bounding box center [594, 310] width 780 height 23
paste input "[URL][DOMAIN_NAME]"
type input "https://cranetruckhirelondon.co.uk"
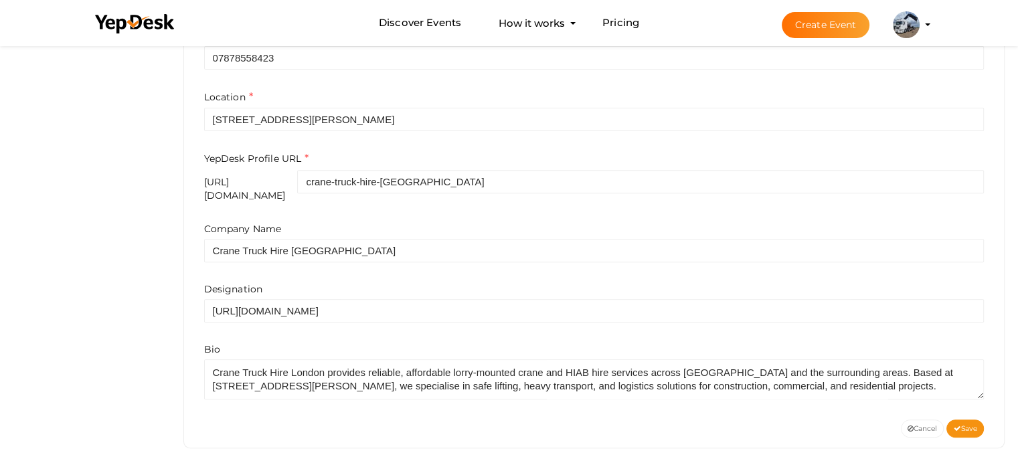
click at [372, 282] on div "Designation https://cranetruckhirelondon.co.uk" at bounding box center [594, 302] width 780 height 40
click at [968, 424] on span "Save" at bounding box center [965, 428] width 24 height 9
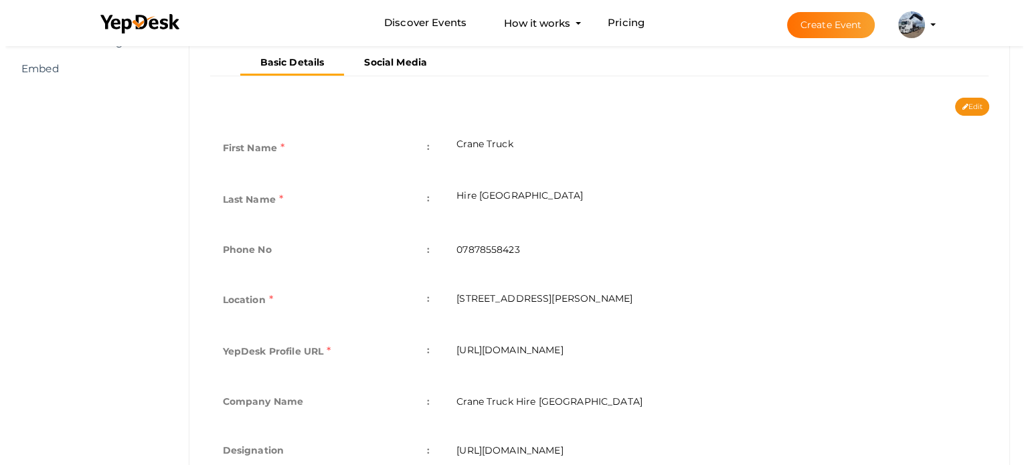
scroll to position [62, 0]
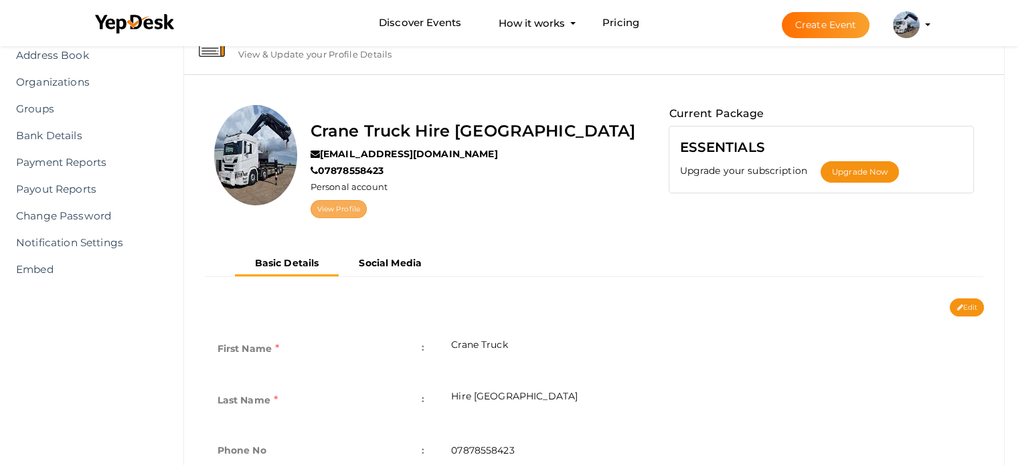
click at [357, 216] on link "View Profile" at bounding box center [339, 209] width 56 height 18
click at [911, 16] on img at bounding box center [906, 24] width 27 height 27
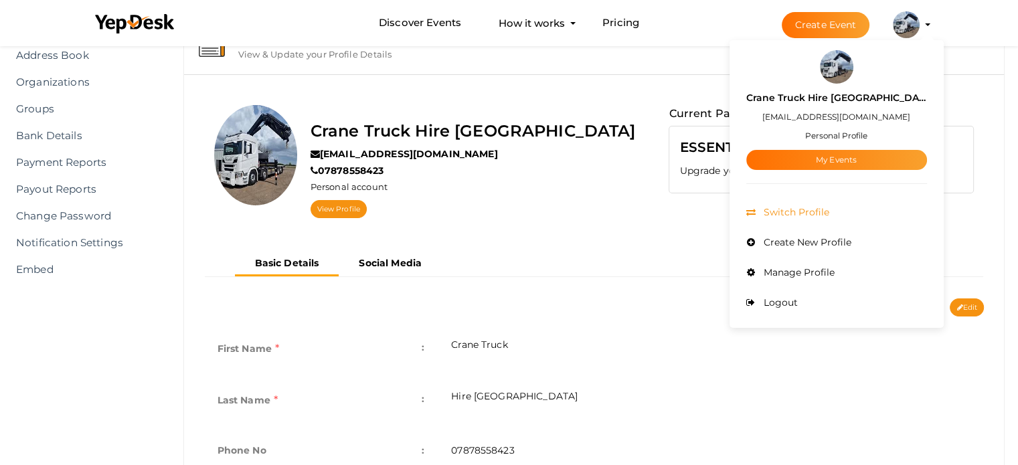
click at [835, 221] on li "Switch Profile" at bounding box center [836, 212] width 181 height 30
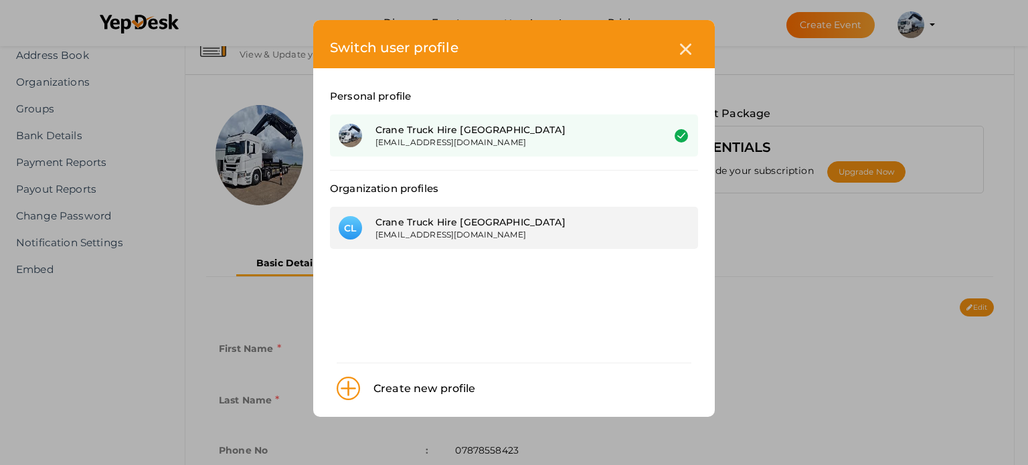
click at [428, 236] on div "[EMAIL_ADDRESS][DOMAIN_NAME]" at bounding box center [508, 234] width 267 height 11
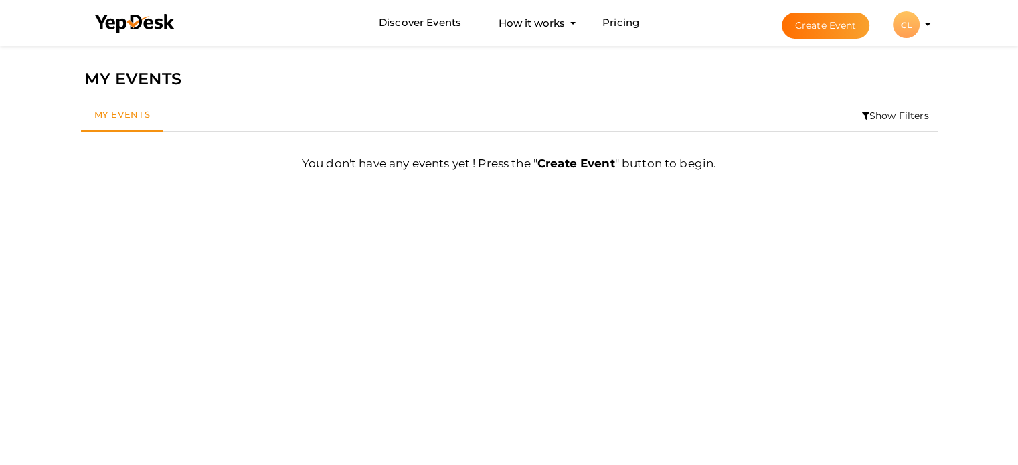
click at [914, 27] on div "CL" at bounding box center [906, 24] width 27 height 27
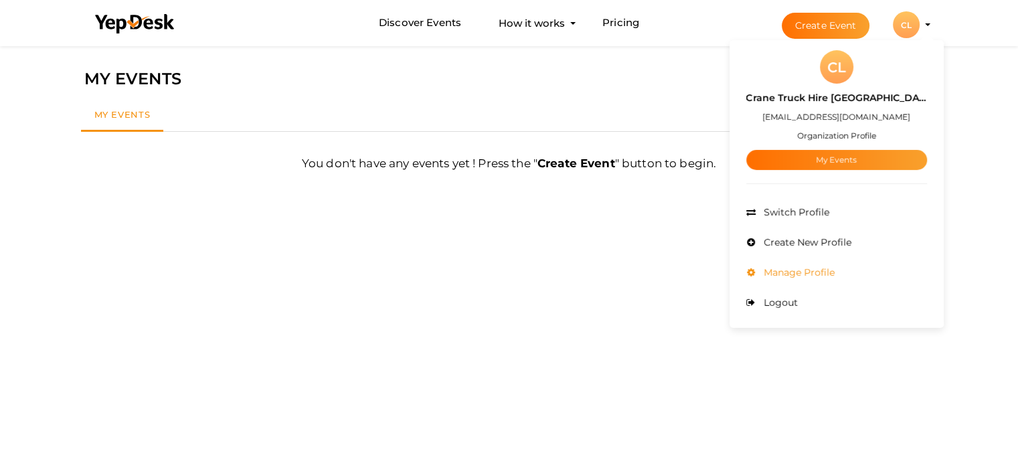
click at [832, 269] on span "Manage Profile" at bounding box center [797, 272] width 74 height 12
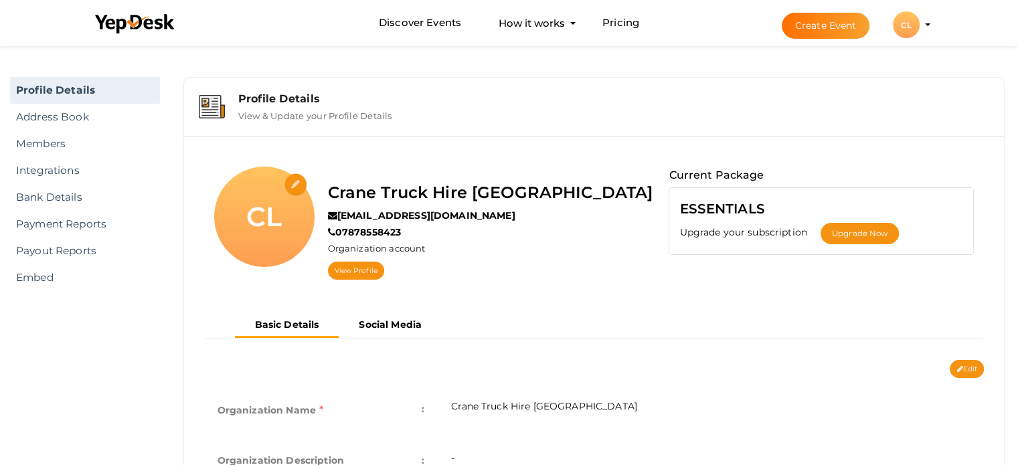
click at [289, 185] on input "file" at bounding box center [295, 184] width 23 height 23
type input "C:\fakepath\WhatsApp Image 2025-10-06 at 12.53.47_7b677252.jpg"
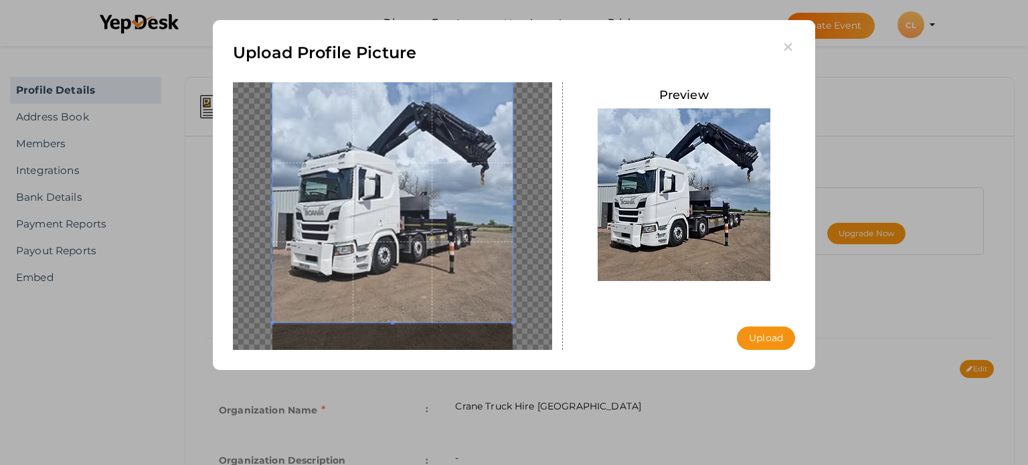
drag, startPoint x: 423, startPoint y: 209, endPoint x: 434, endPoint y: 160, distance: 50.2
click at [424, 119] on span at bounding box center [392, 202] width 240 height 240
click at [786, 339] on button "Upload" at bounding box center [766, 338] width 58 height 23
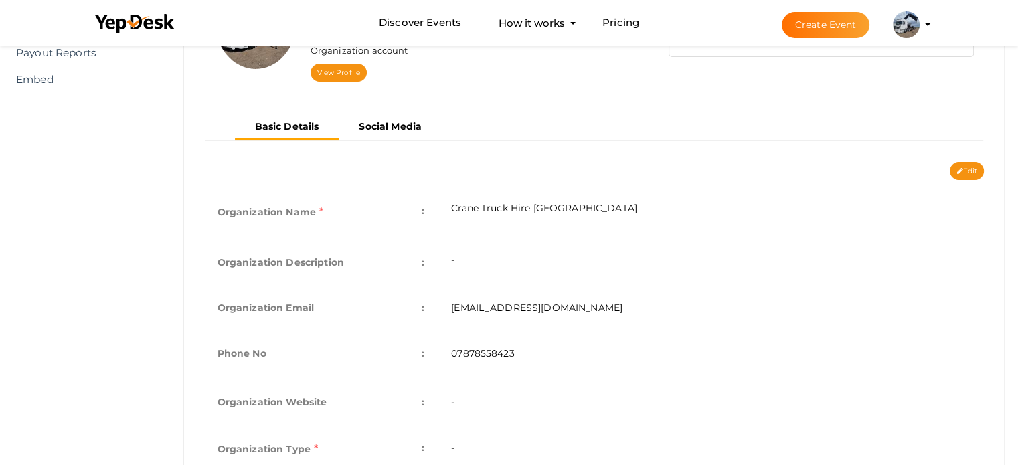
scroll to position [201, 0]
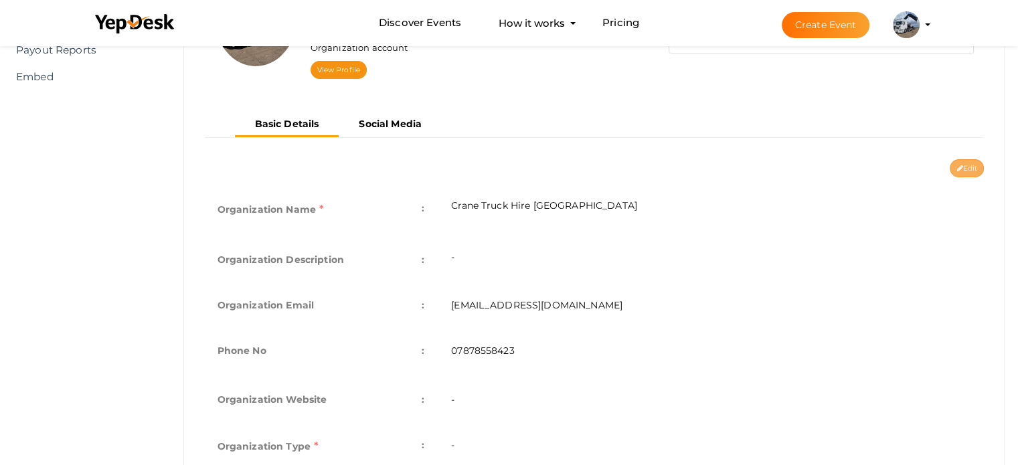
click at [966, 169] on button "Edit" at bounding box center [967, 168] width 34 height 18
type input "Crane Truck Hire [GEOGRAPHIC_DATA]"
type input "[EMAIL_ADDRESS][DOMAIN_NAME]"
type input "07878558423"
select select "9"
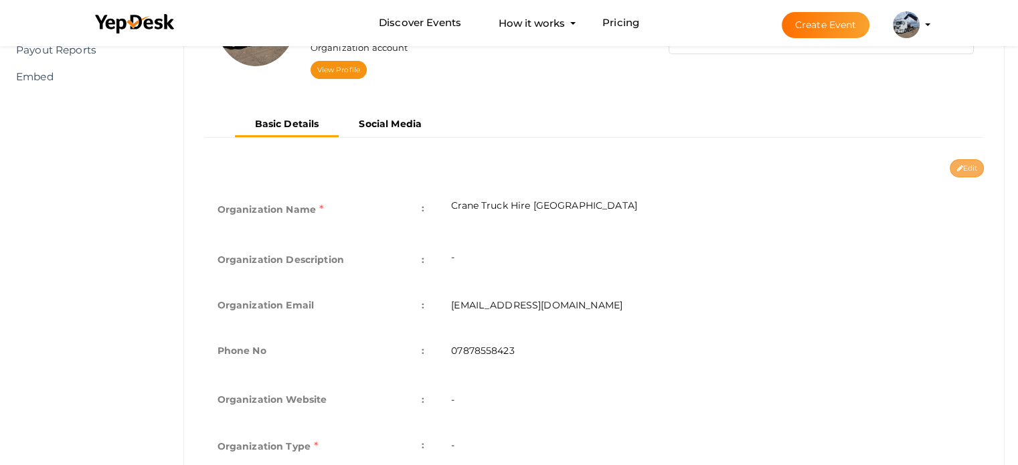
type input "[STREET_ADDRESS][PERSON_NAME]"
type input "Crane Truck Hire London1"
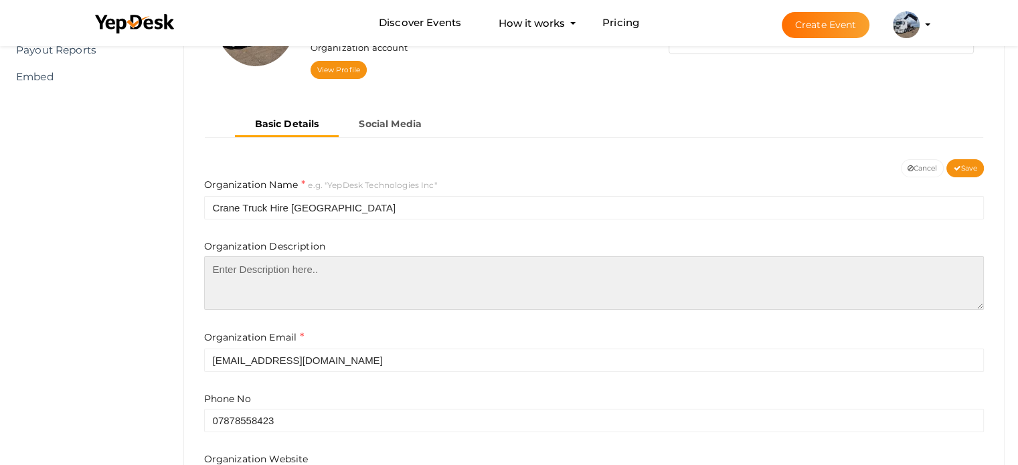
click at [284, 272] on textarea at bounding box center [594, 283] width 780 height 54
paste textarea "Crane Truck Hire London provides reliable, affordable lorry‑mounted crane and H…"
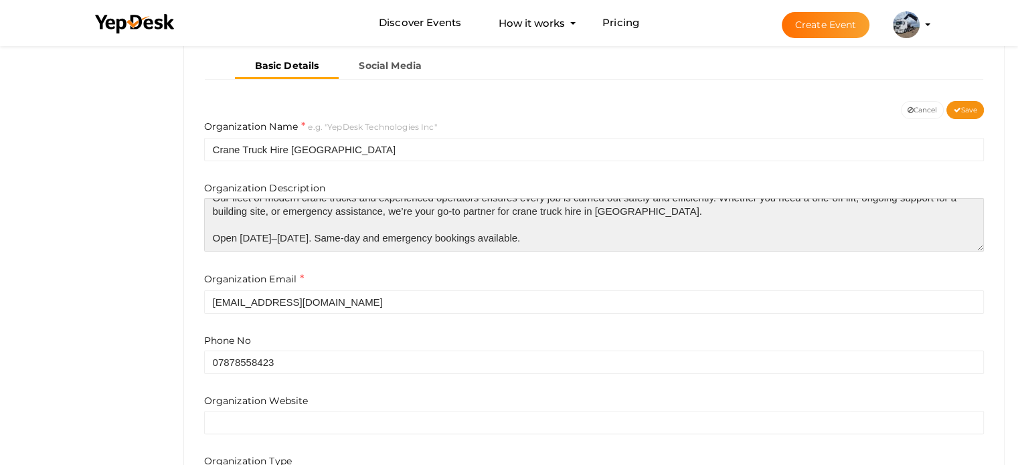
scroll to position [335, 0]
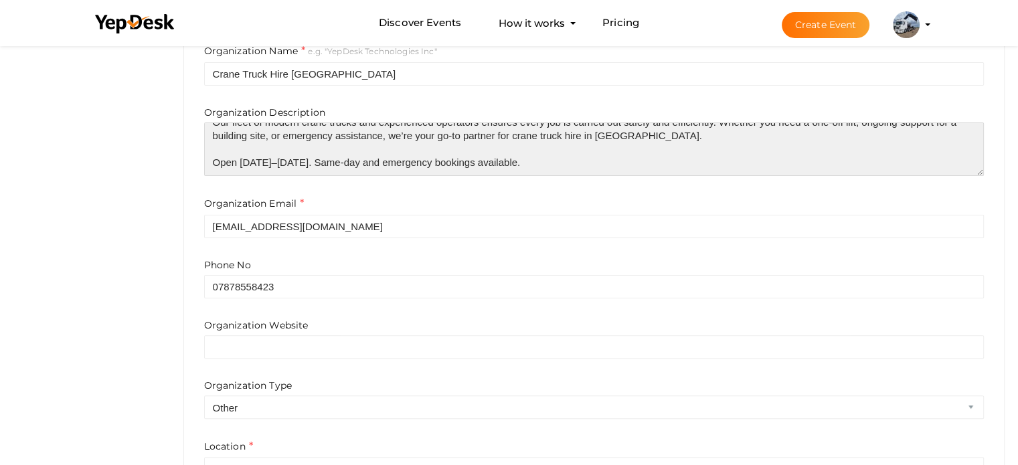
type textarea "Crane Truck Hire London provides reliable, affordable lorry‑mounted crane and H…"
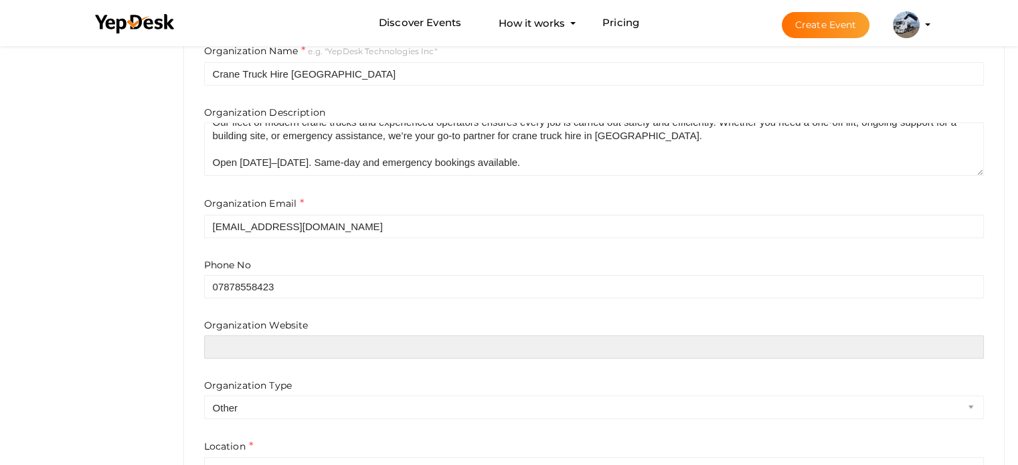
click at [268, 339] on input "text" at bounding box center [594, 346] width 780 height 23
paste input "https://cranetruckhirelondon.co.uk"
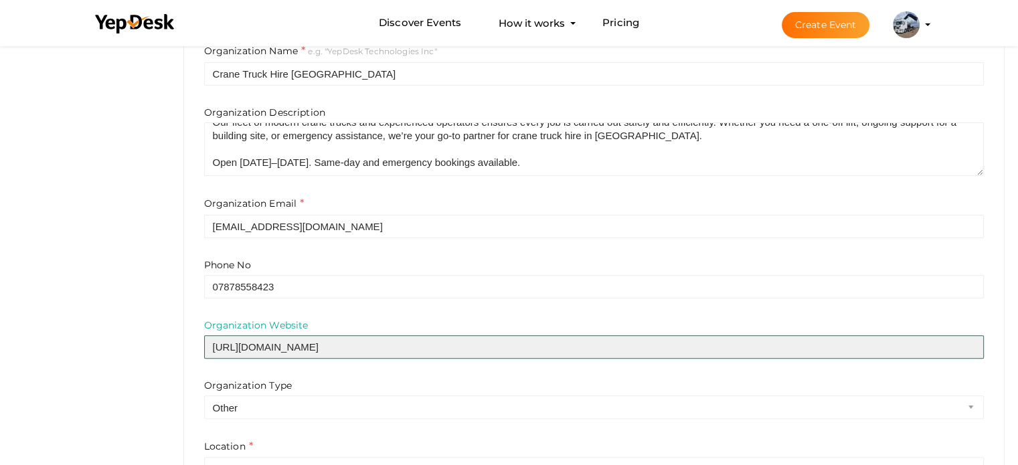
type input "https://cranetruckhirelondon.co.uk"
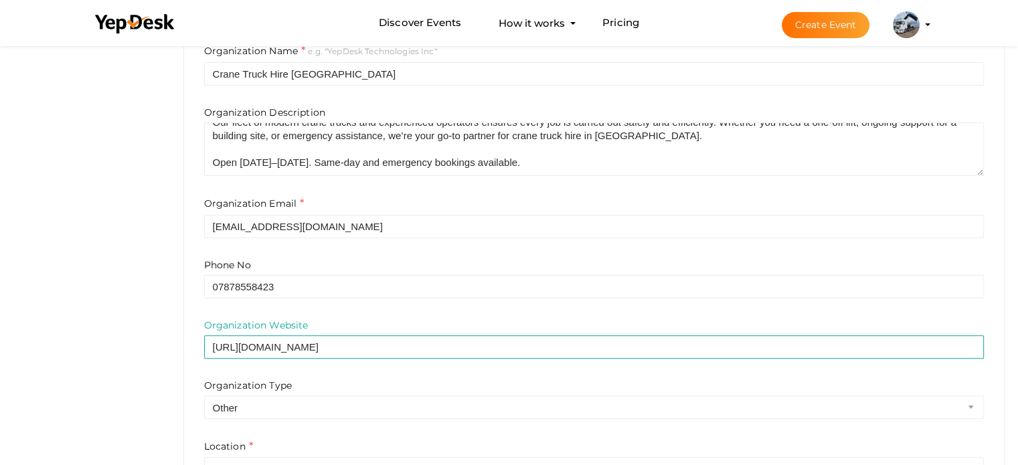
click at [290, 313] on form "Organization Name e.g. "YepDesk Technologies Inc" Crane Truck Hire London Organ…" at bounding box center [594, 297] width 780 height 508
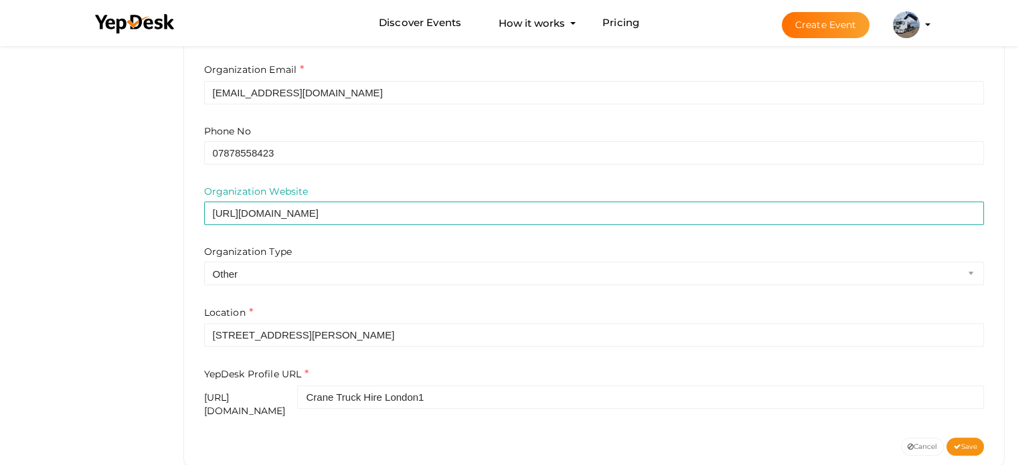
scroll to position [487, 0]
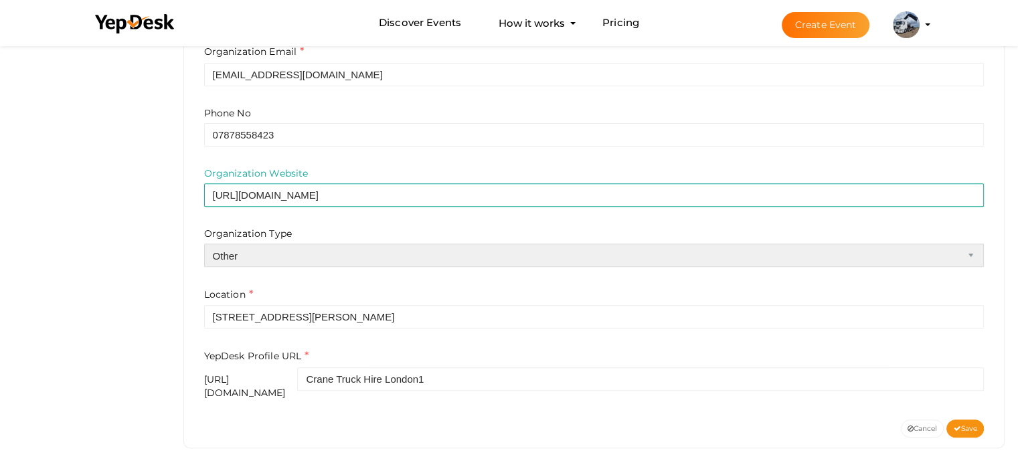
click at [272, 248] on select "Airline Corporation Educational Organization Government Organization Local Busi…" at bounding box center [594, 255] width 780 height 23
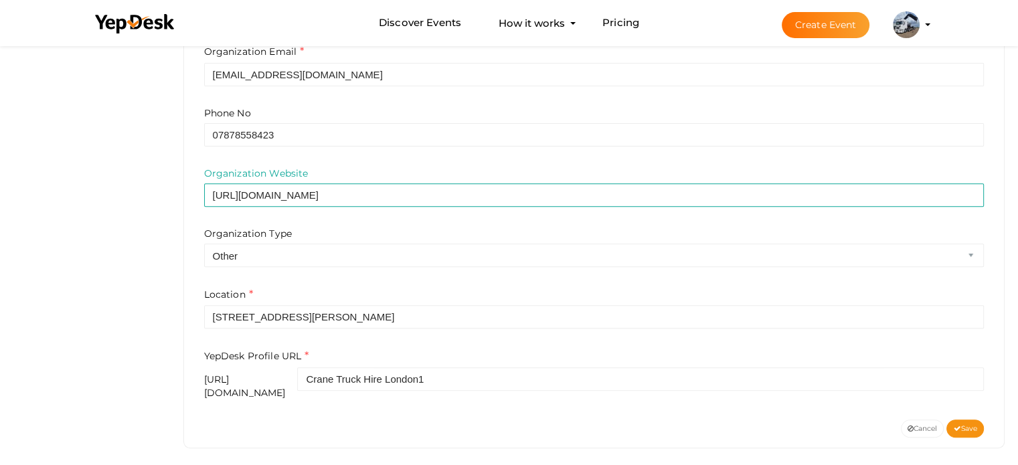
click at [464, 287] on div "Location 15 Fulwood Pl, London, WC1V 6HU" at bounding box center [594, 308] width 780 height 42
click at [958, 424] on span "Save" at bounding box center [965, 428] width 24 height 9
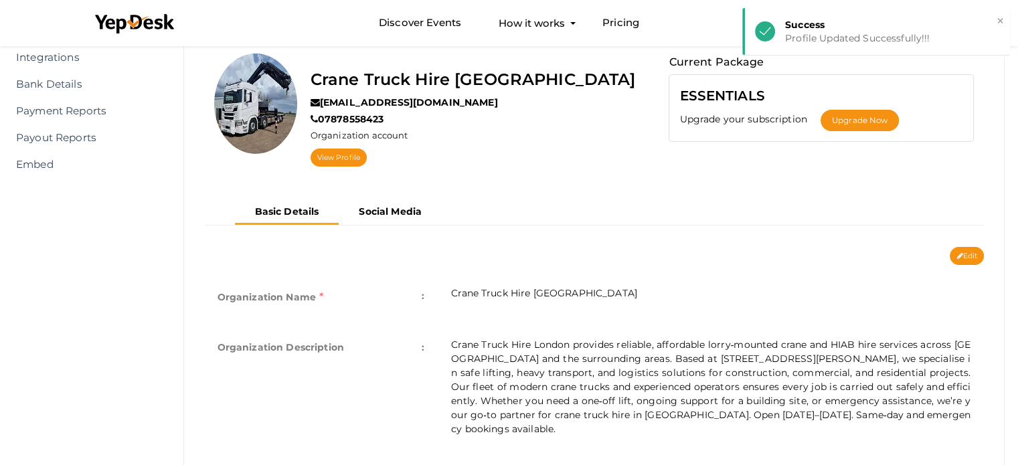
scroll to position [94, 0]
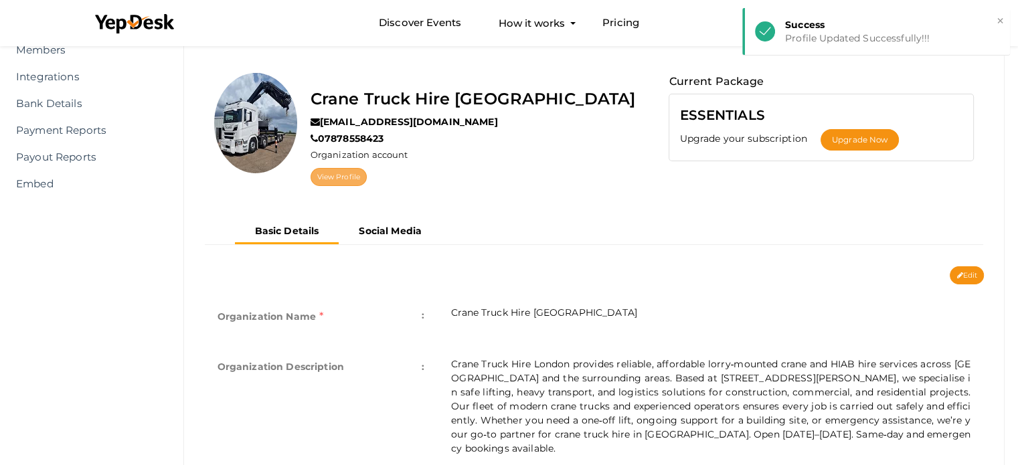
click at [367, 179] on link "View Profile" at bounding box center [339, 177] width 56 height 18
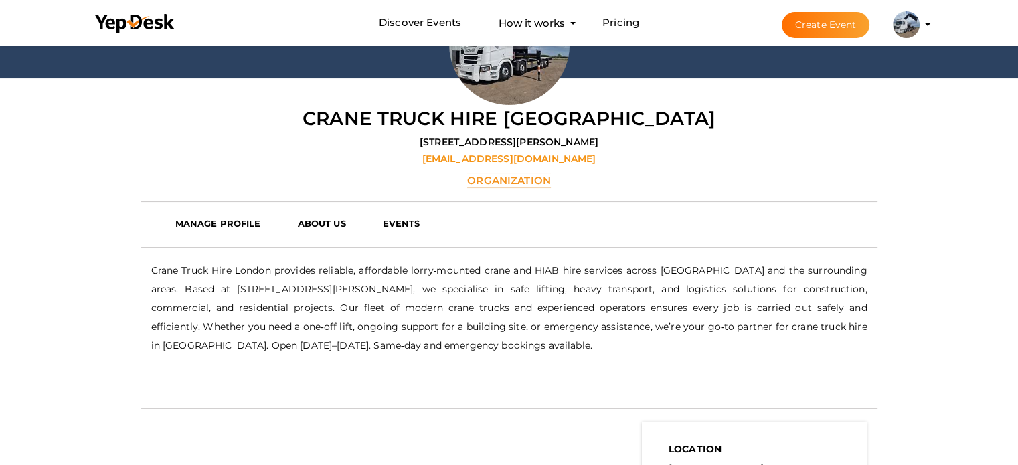
scroll to position [201, 0]
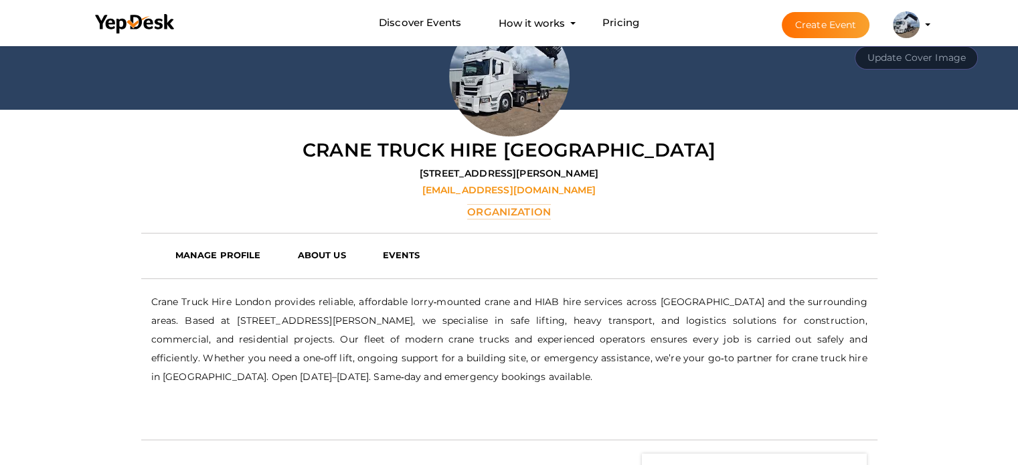
click at [424, 173] on div "Crane Truck Hire [GEOGRAPHIC_DATA] [STREET_ADDRESS][PERSON_NAME] [EMAIL_ADDRESS…" at bounding box center [509, 178] width 736 height 83
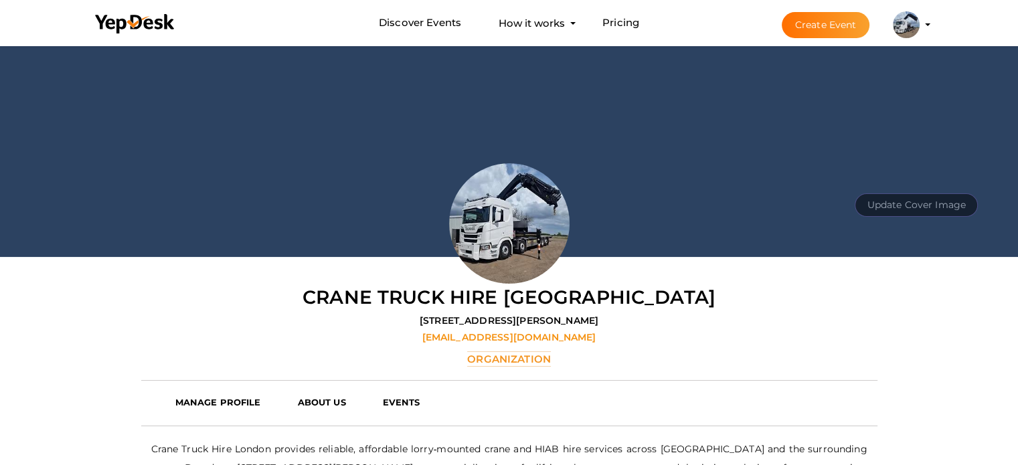
scroll to position [0, 0]
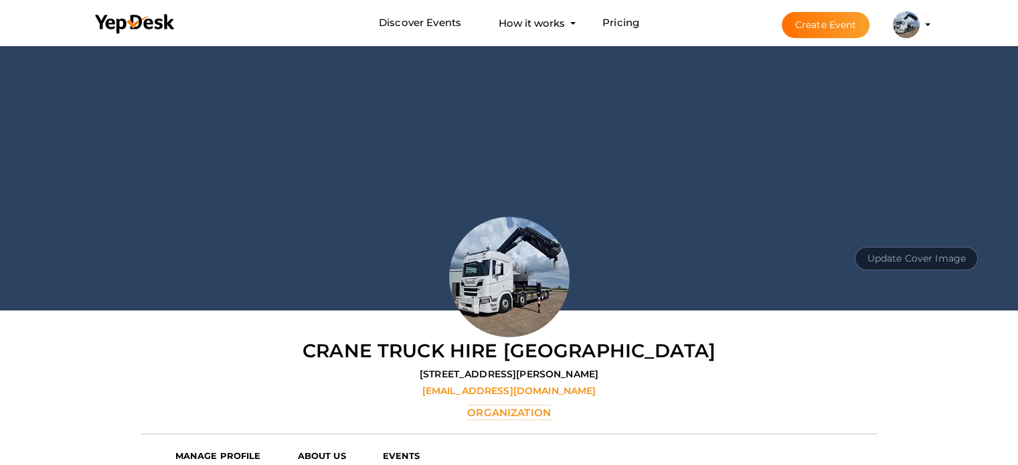
click at [899, 251] on button "Update Cover Image" at bounding box center [916, 258] width 123 height 23
click at [913, 230] on input "file" at bounding box center [915, 228] width 106 height 23
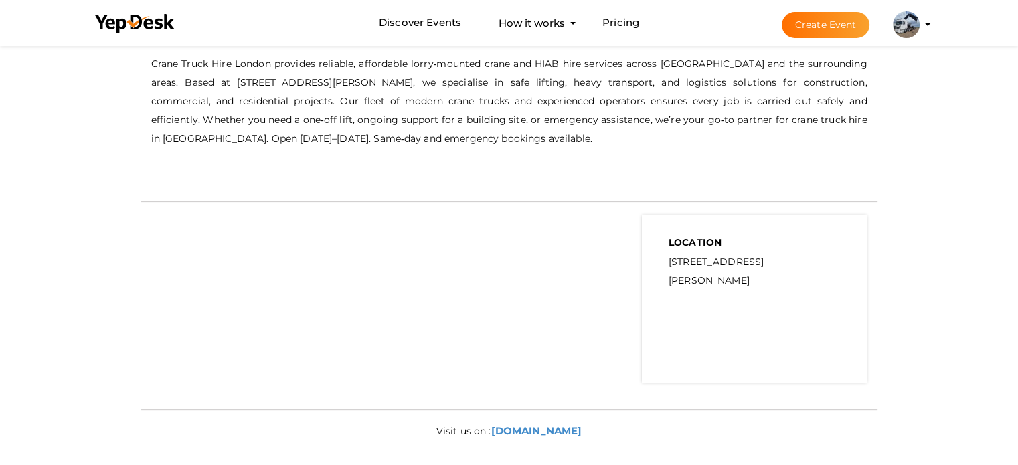
scroll to position [236, 0]
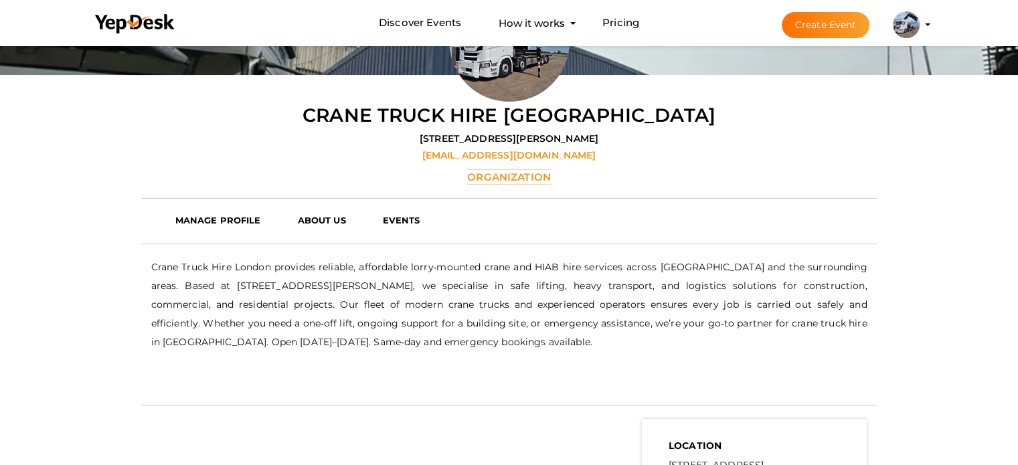
click at [919, 20] on button "Crane Truck Hire [GEOGRAPHIC_DATA] [EMAIL_ADDRESS][DOMAIN_NAME] Organization Pr…" at bounding box center [906, 25] width 35 height 28
click at [913, 25] on img at bounding box center [906, 24] width 27 height 27
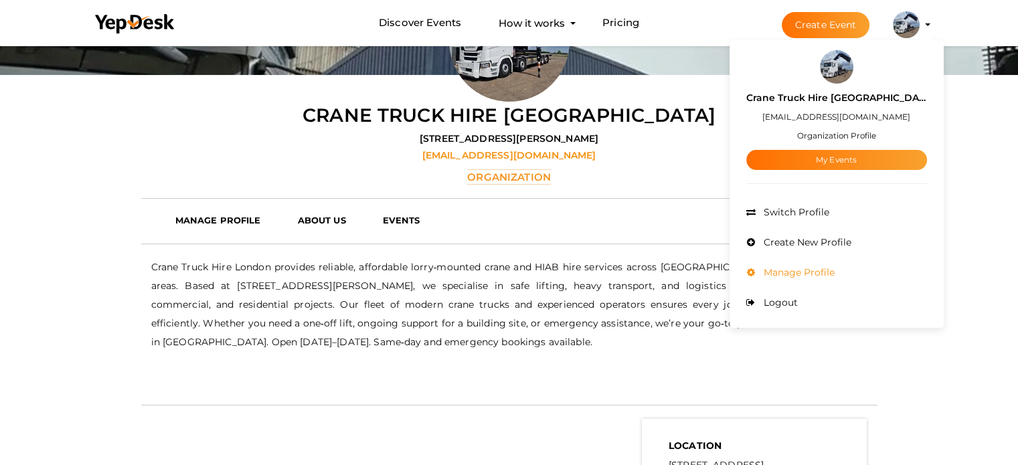
click at [826, 270] on span "Manage Profile" at bounding box center [797, 272] width 74 height 12
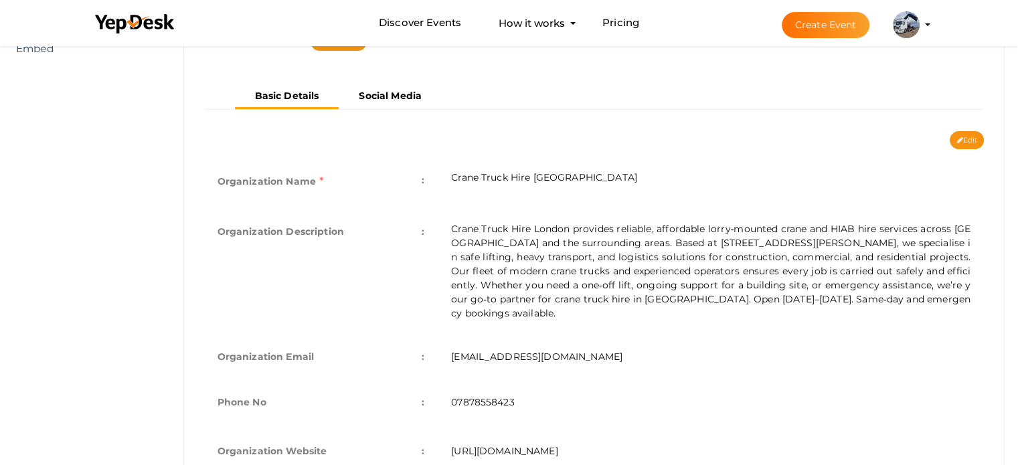
scroll to position [228, 0]
click at [964, 145] on button "Edit" at bounding box center [967, 141] width 34 height 18
type input "Crane Truck Hire [GEOGRAPHIC_DATA]"
type textarea "Crane Truck Hire London provides reliable, affordable lorry‑mounted crane and H…"
type input "[EMAIL_ADDRESS][DOMAIN_NAME]"
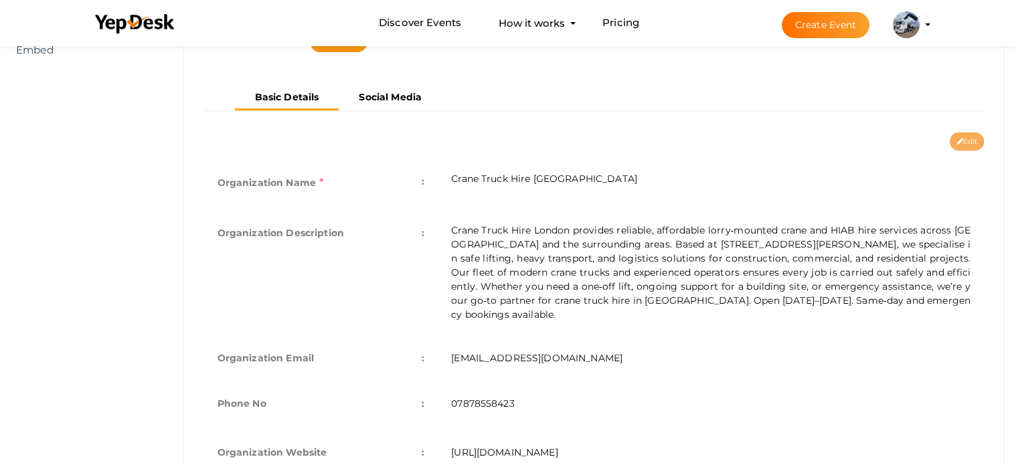
type input "07878558423"
type input "https://cranetruckhirelondon.co.uk"
select select "9"
type input "[STREET_ADDRESS][PERSON_NAME]"
type input "Crane Truck Hire London1"
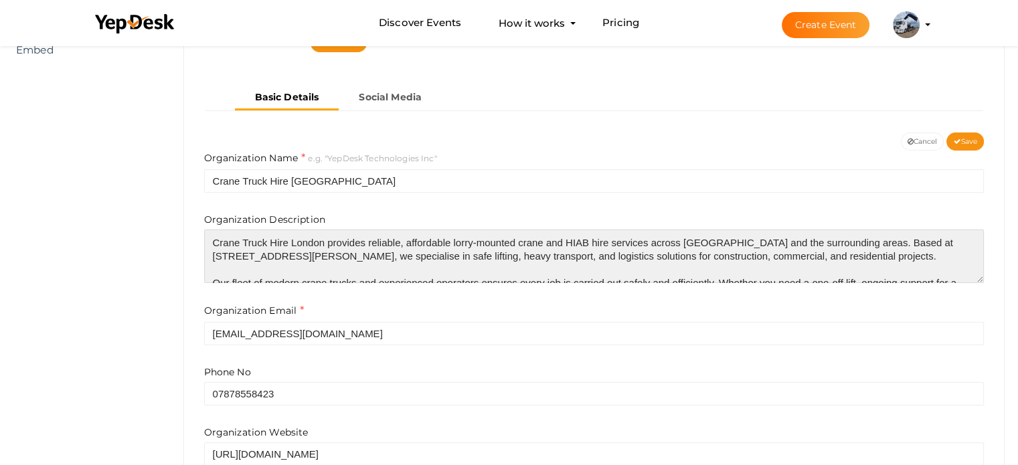
click at [224, 243] on textarea "Crane Truck Hire London provides reliable, affordable lorry‑mounted crane and H…" at bounding box center [594, 257] width 780 height 54
drag, startPoint x: 224, startPoint y: 243, endPoint x: 311, endPoint y: 243, distance: 87.0
click at [311, 243] on textarea "Crane Truck Hire London provides reliable, affordable lorry‑mounted crane and H…" at bounding box center [594, 257] width 780 height 54
paste textarea "<a href="https://cranetruckhirelondon.co.uk"><b>Crane Truck Hire London</b></a>"
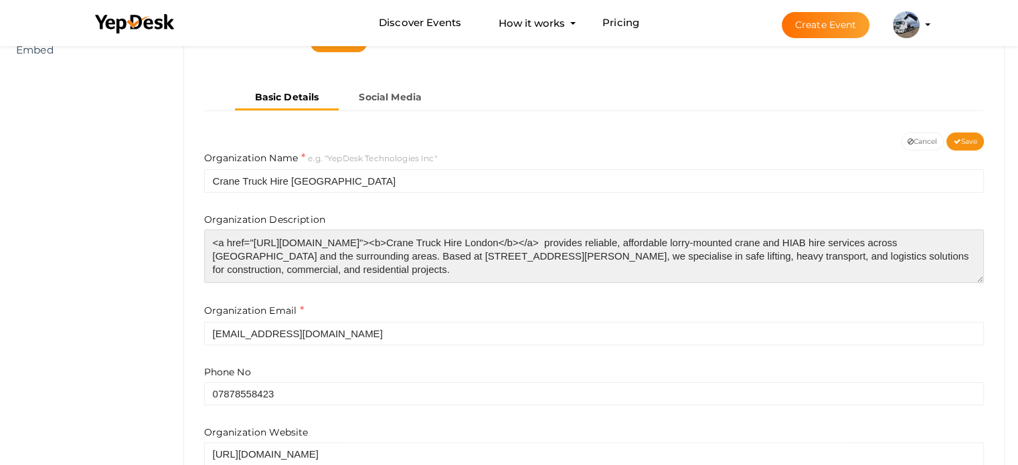
type textarea "<a href="https://cranetruckhirelondon.co.uk"><b>Crane Truck Hire London</b></a>…"
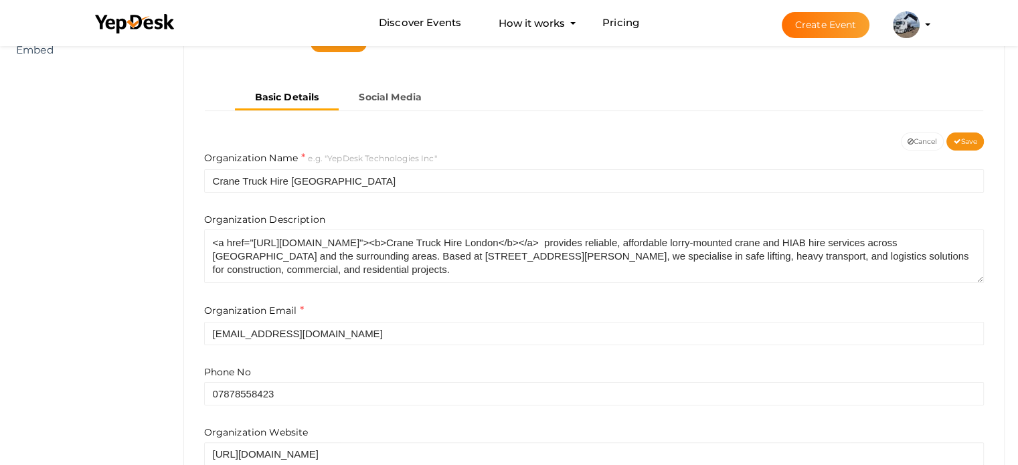
click at [970, 129] on div "Basic Details Social Media" at bounding box center [594, 109] width 800 height 47
click at [970, 145] on span "Save" at bounding box center [965, 141] width 24 height 9
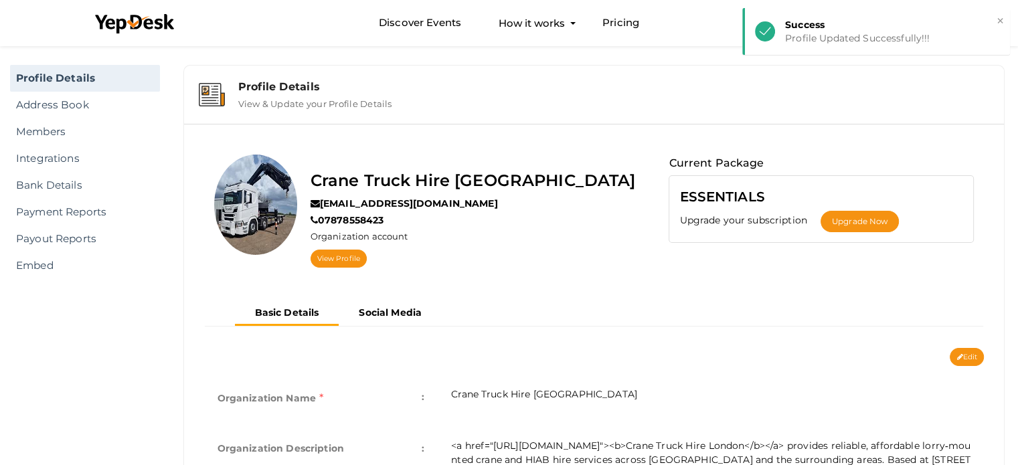
scroll to position [0, 0]
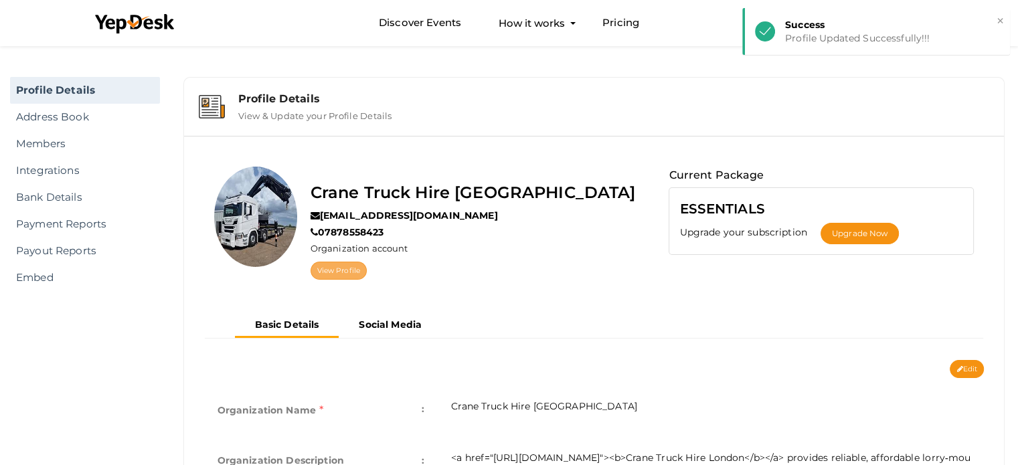
click at [340, 269] on link "View Profile" at bounding box center [339, 271] width 56 height 18
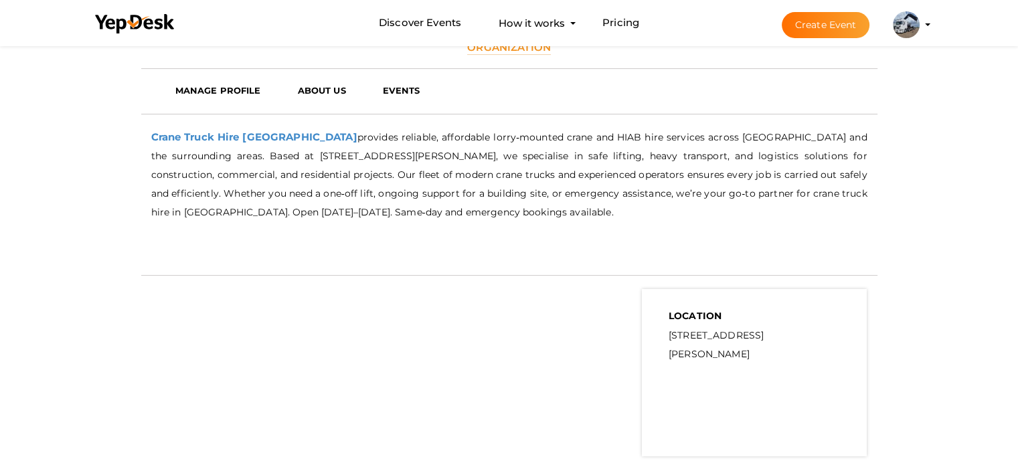
scroll to position [335, 0]
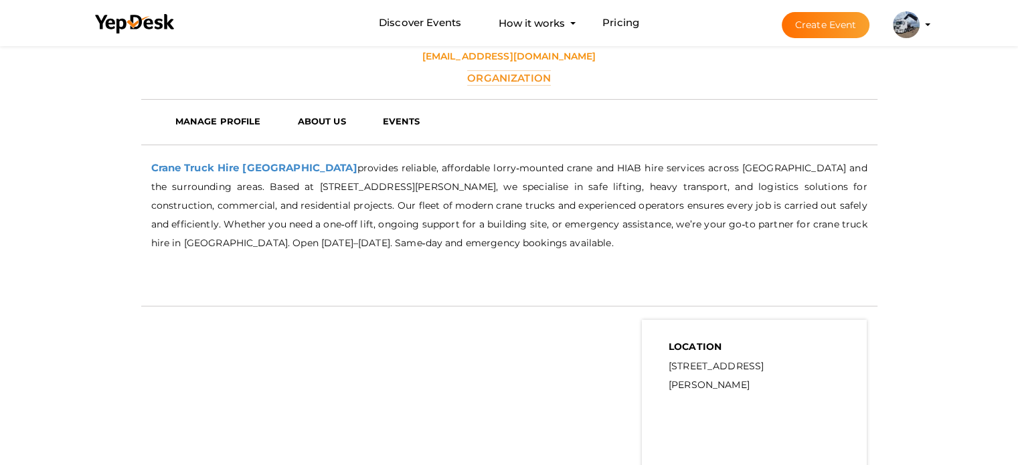
click at [489, 219] on p "Crane Truck Hire London provides reliable, affordable lorry‑mounted crane and H…" at bounding box center [509, 206] width 716 height 94
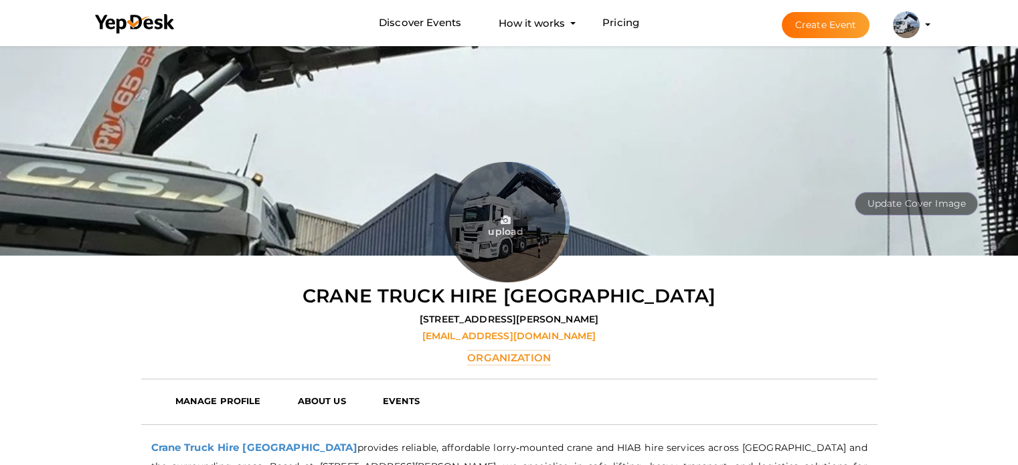
scroll to position [0, 0]
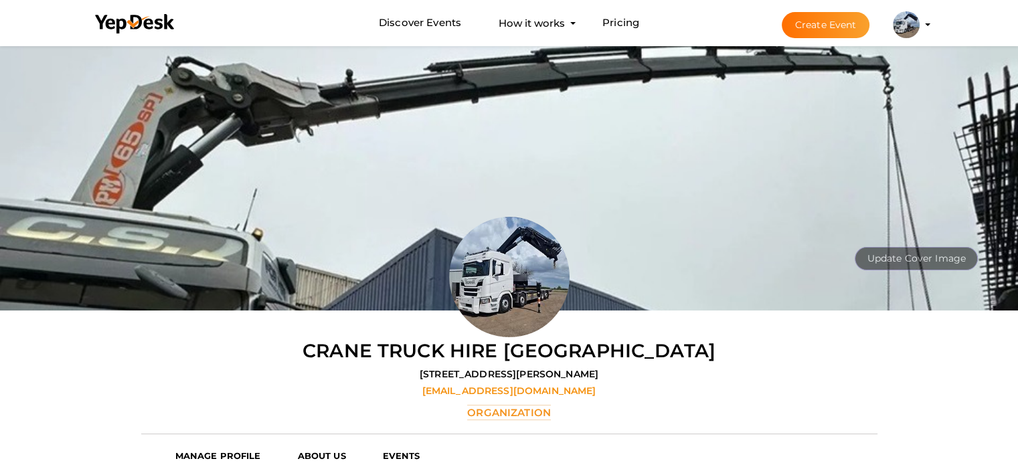
click at [697, 360] on div "Crane Truck Hire [GEOGRAPHIC_DATA] [STREET_ADDRESS][PERSON_NAME] [EMAIL_ADDRESS…" at bounding box center [509, 378] width 736 height 83
